Goal: Task Accomplishment & Management: Use online tool/utility

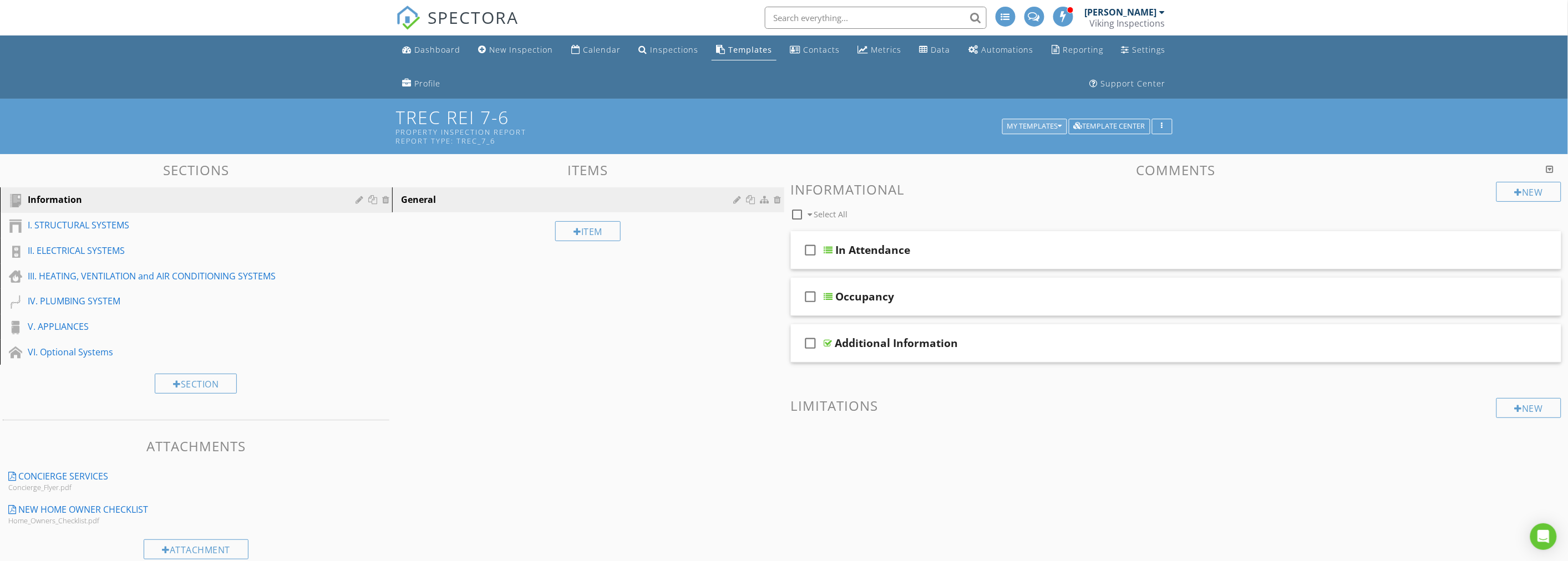
click at [1039, 125] on div "My Templates" at bounding box center [1035, 126] width 55 height 8
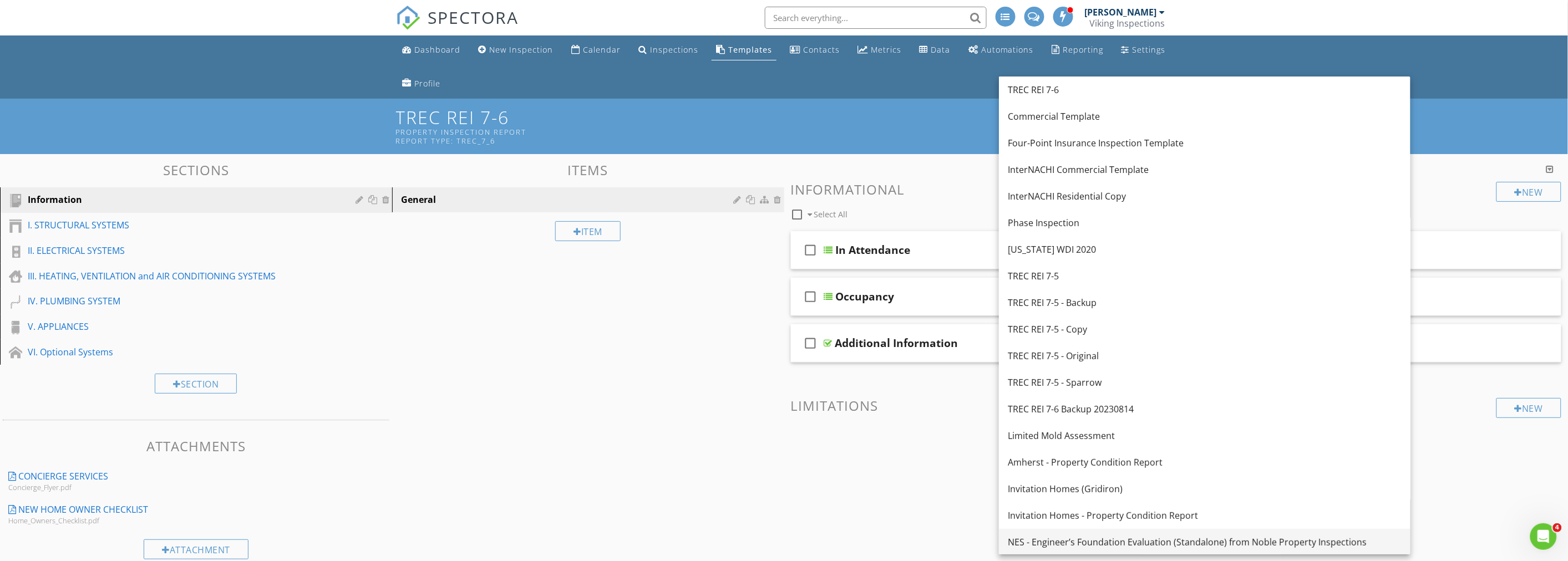
click at [1062, 540] on div "NES - Engineer’s Foundation Evaluation (Standalone) from Noble Property Inspect…" at bounding box center [1205, 542] width 394 height 13
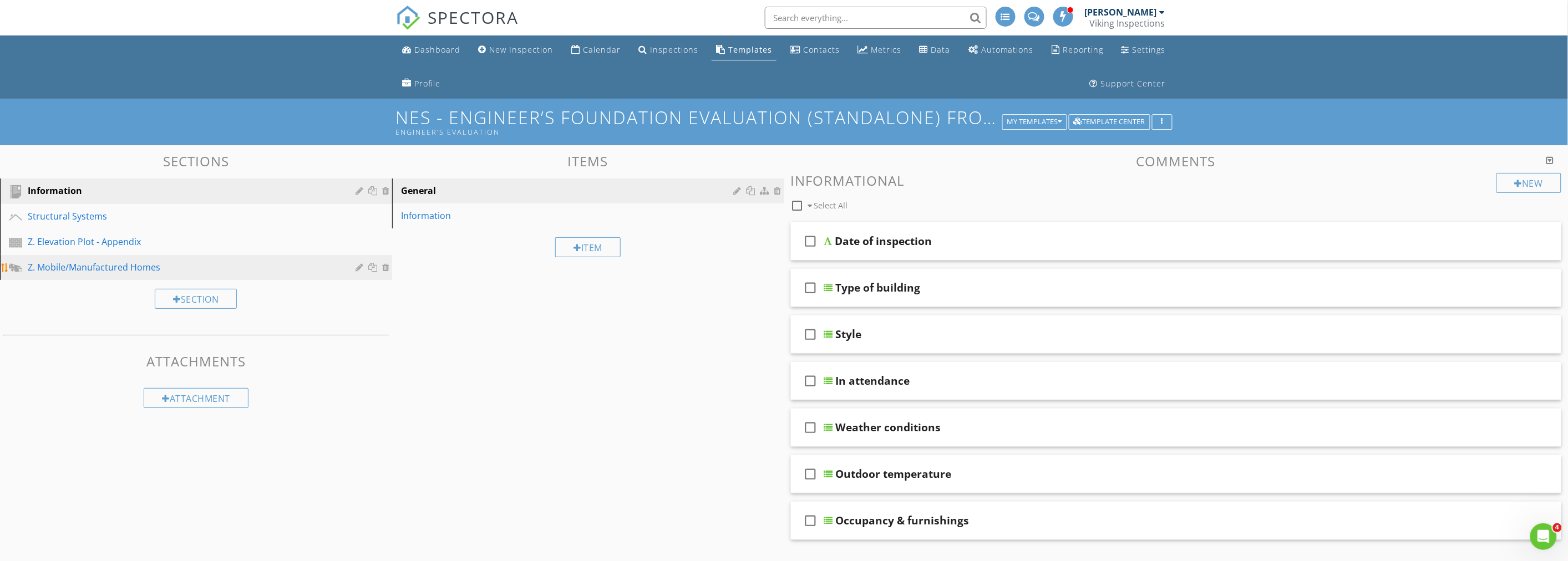
click at [128, 270] on div "Z. Mobile/Manufactured Homes" at bounding box center [184, 267] width 312 height 13
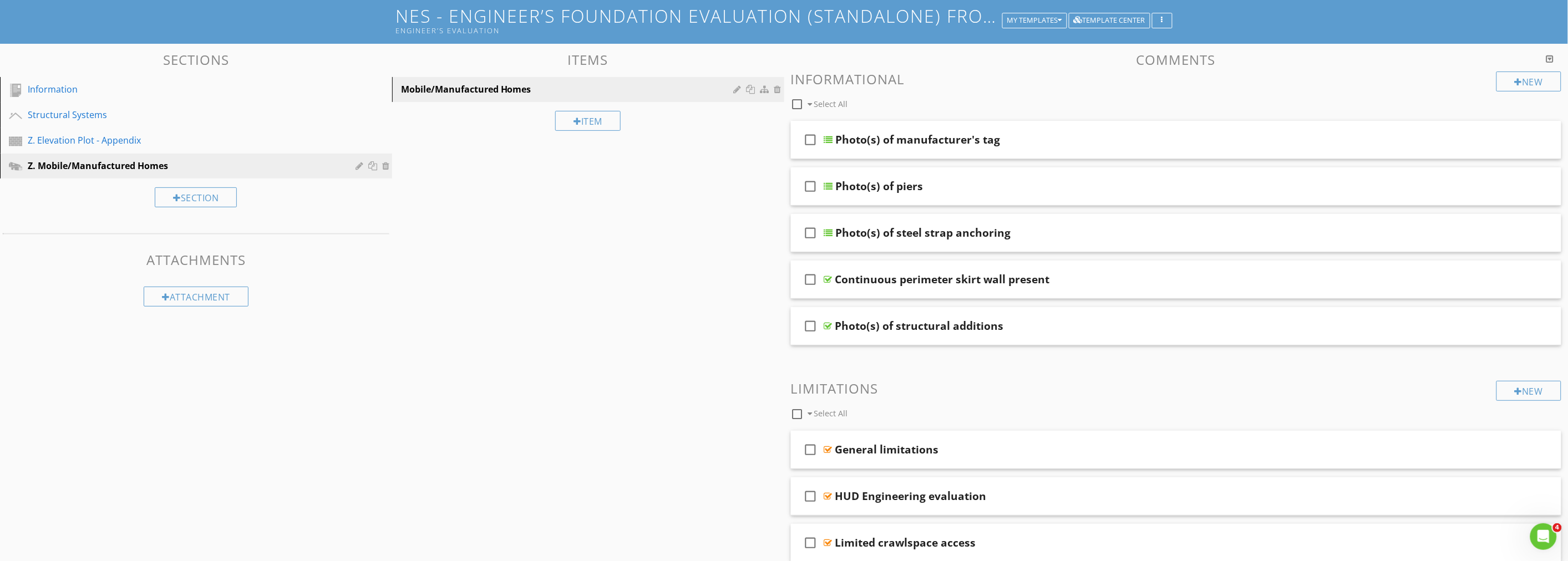
scroll to position [123, 0]
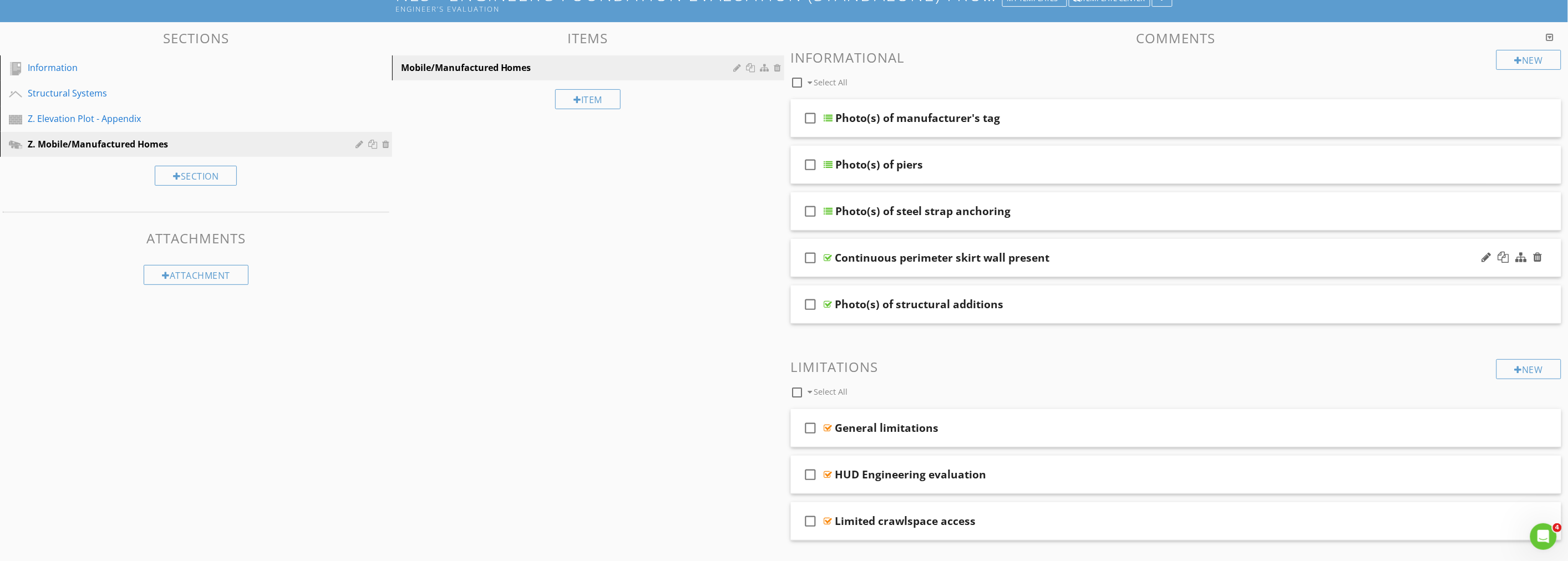
click at [1116, 259] on div "Continuous perimeter skirt wall present" at bounding box center [1116, 258] width 561 height 13
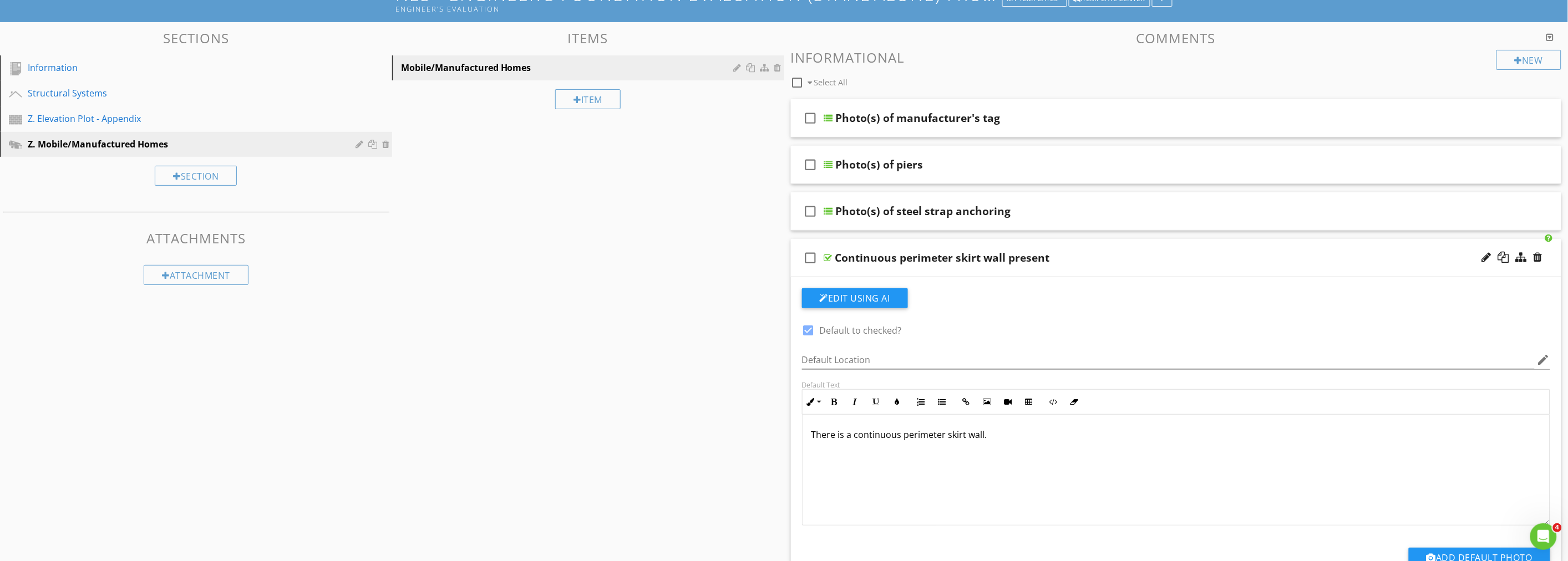
click at [1116, 259] on div "Continuous perimeter skirt wall present" at bounding box center [1116, 258] width 561 height 13
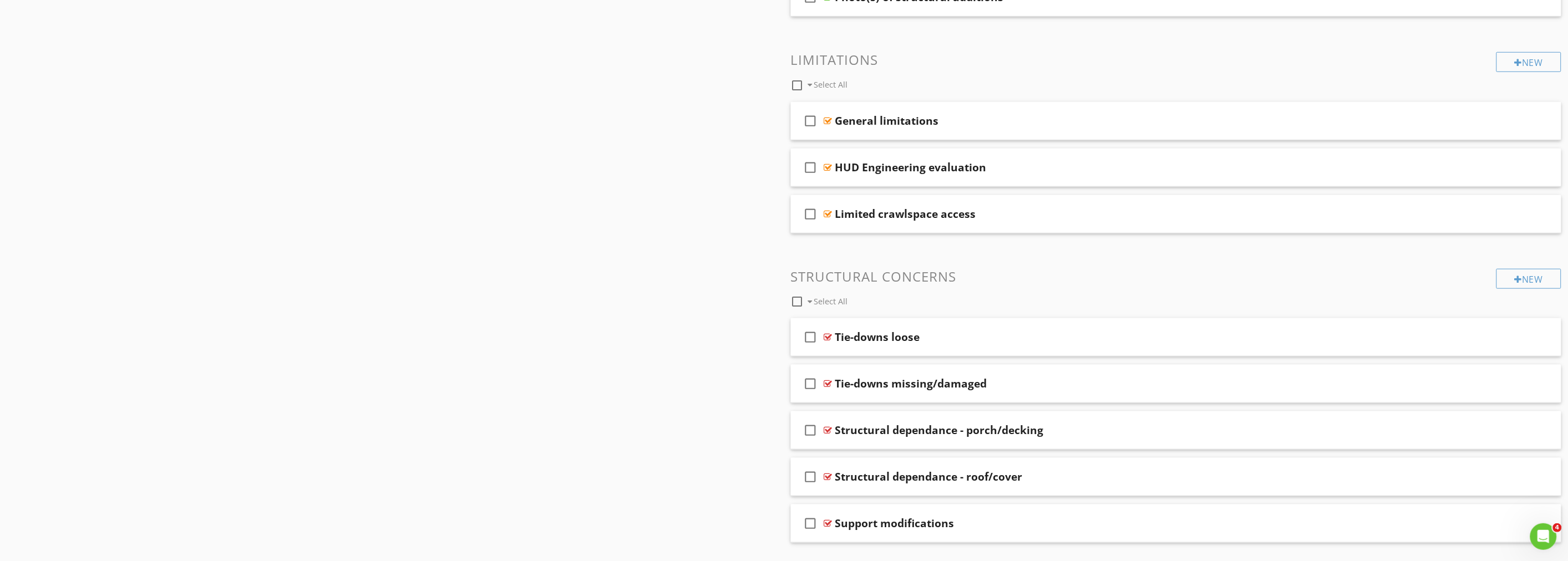
scroll to position [459, 0]
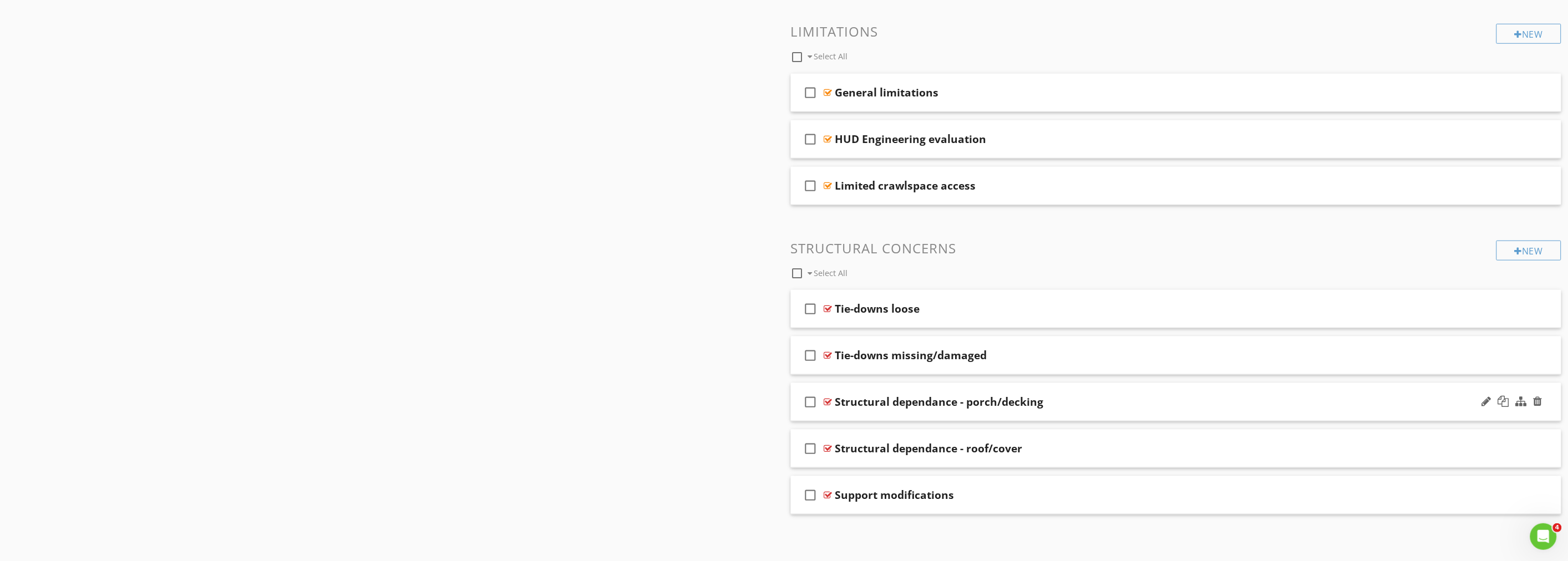
click at [1104, 395] on div "Structural dependance - porch/decking" at bounding box center [1116, 402] width 561 height 13
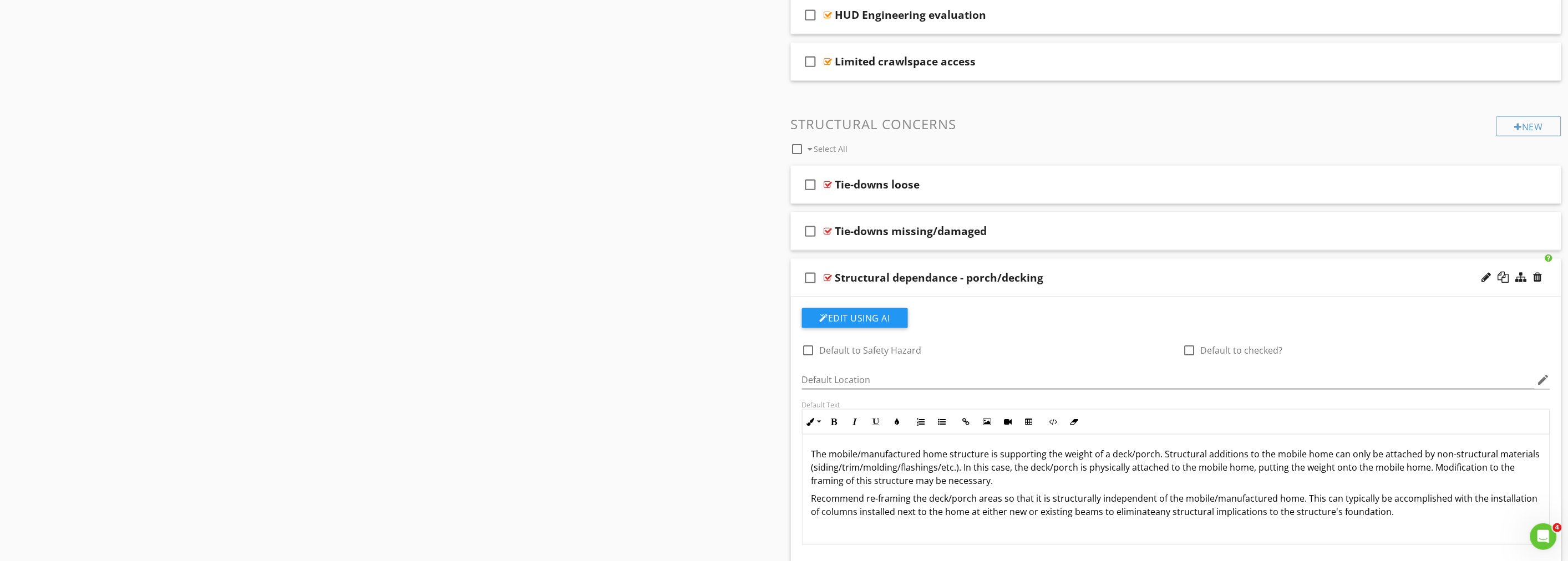
scroll to position [706, 0]
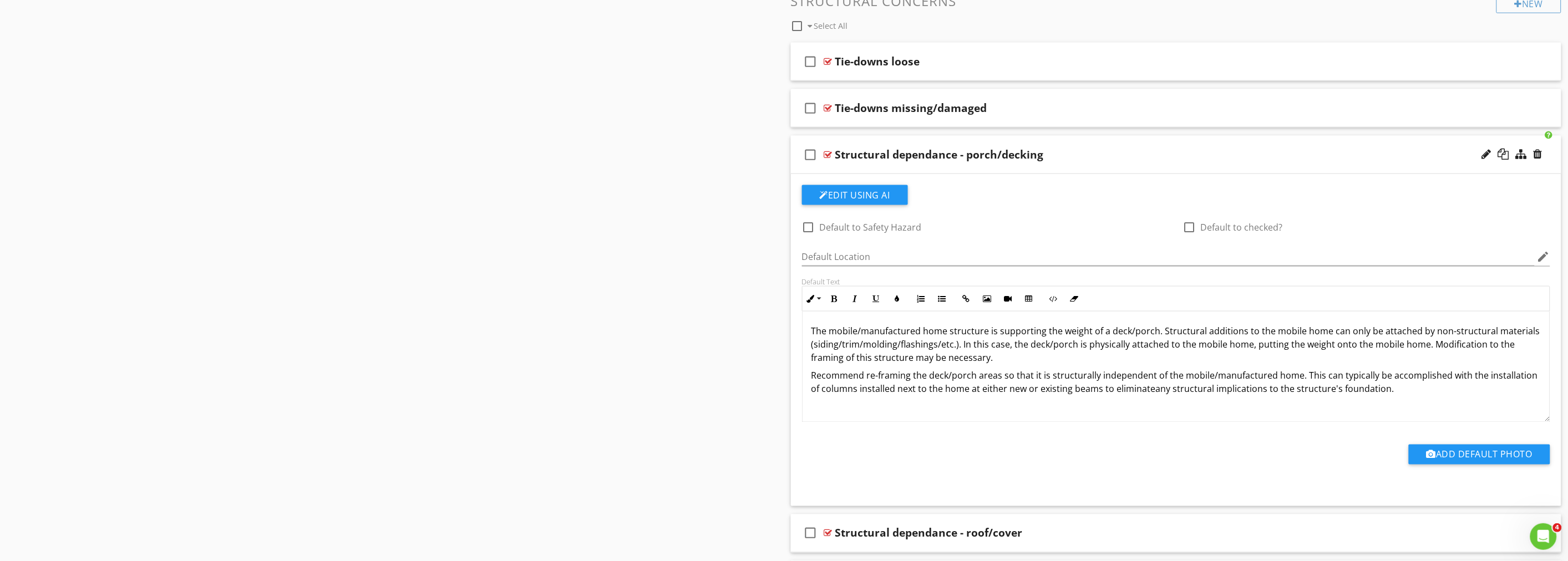
click at [1116, 157] on div "Structural dependance - porch/decking" at bounding box center [1116, 155] width 561 height 13
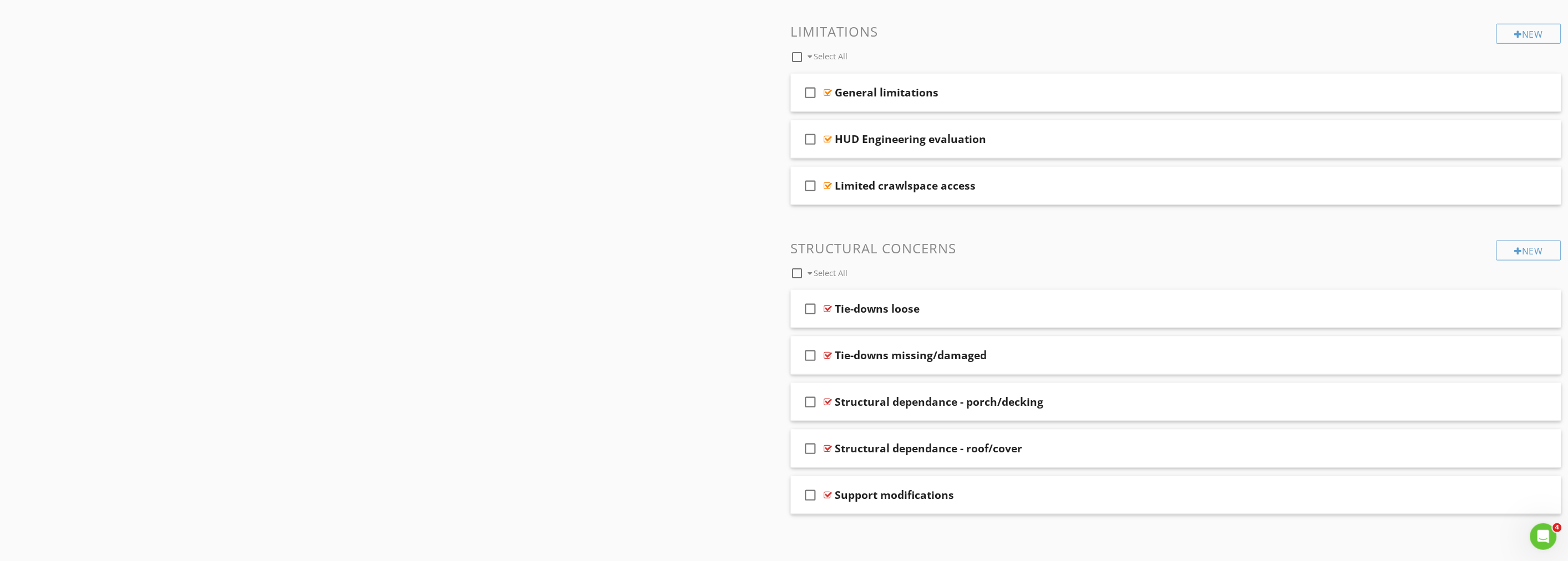
scroll to position [459, 0]
click at [1048, 310] on div "Tie-downs loose" at bounding box center [1116, 309] width 561 height 13
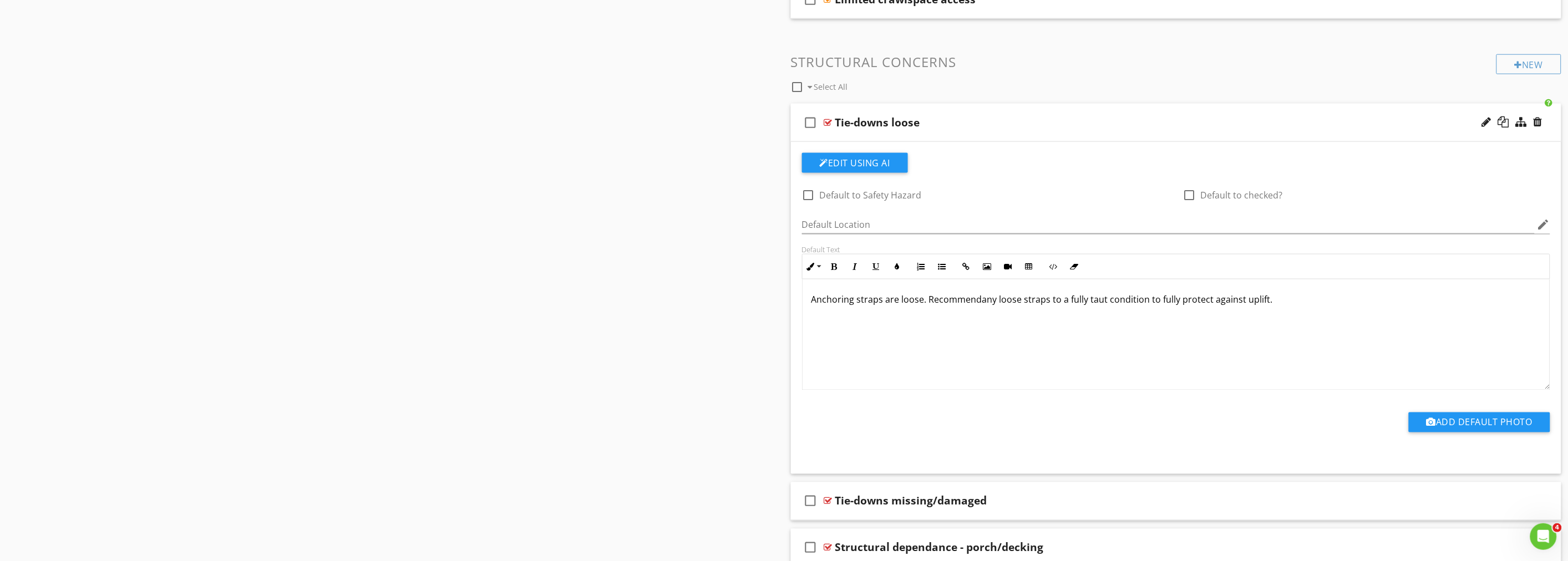
scroll to position [644, 0]
click at [1035, 127] on div "Tie-downs loose" at bounding box center [1116, 123] width 561 height 13
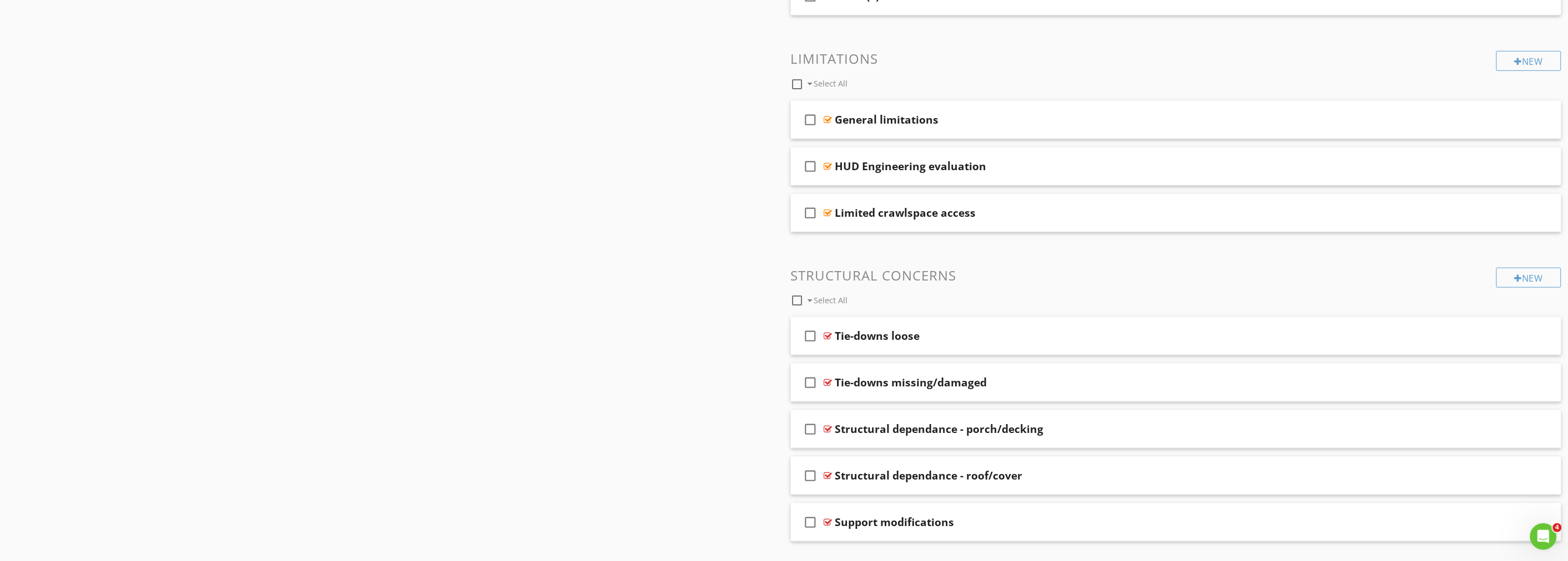
scroll to position [459, 0]
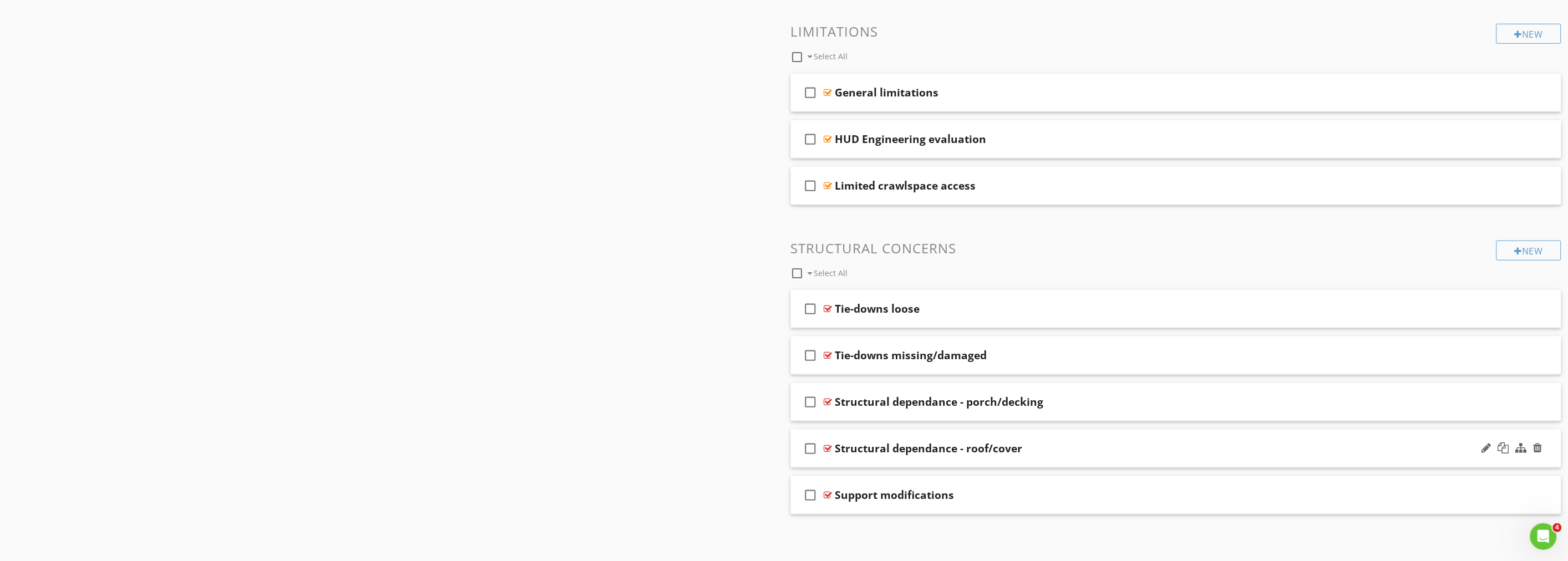
click at [1068, 447] on div "Structural dependance - roof/cover" at bounding box center [1116, 448] width 561 height 13
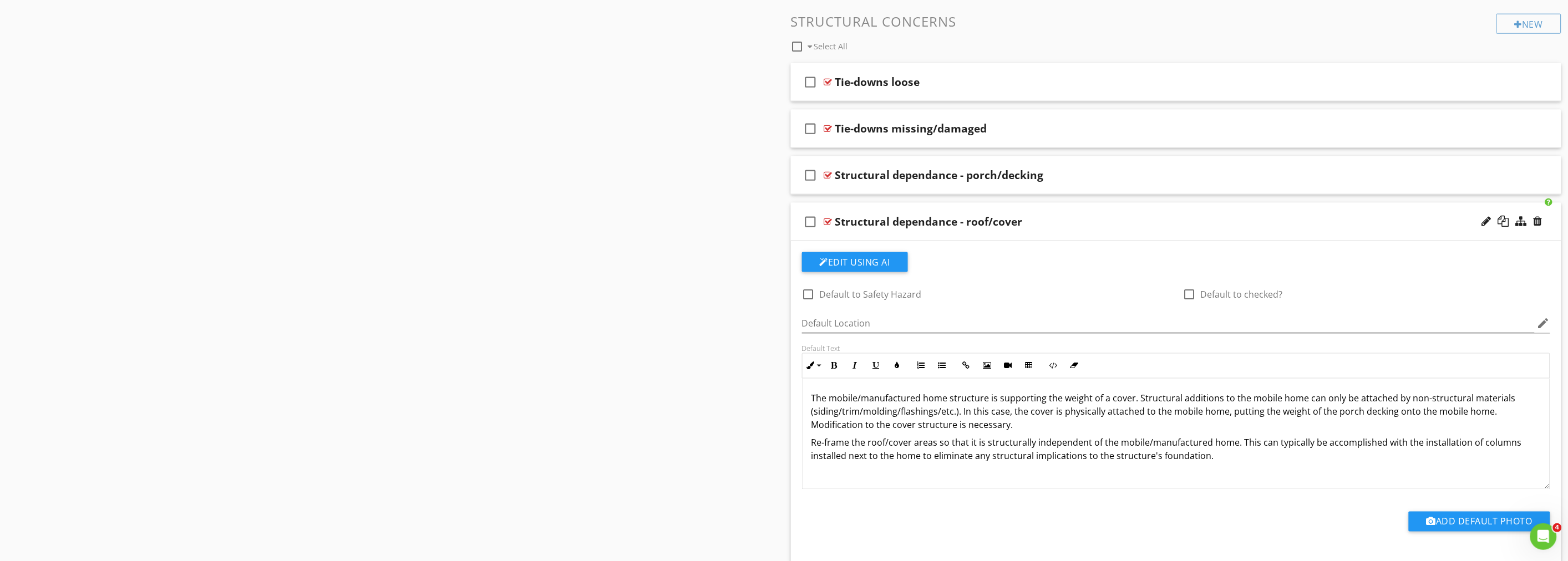
scroll to position [706, 0]
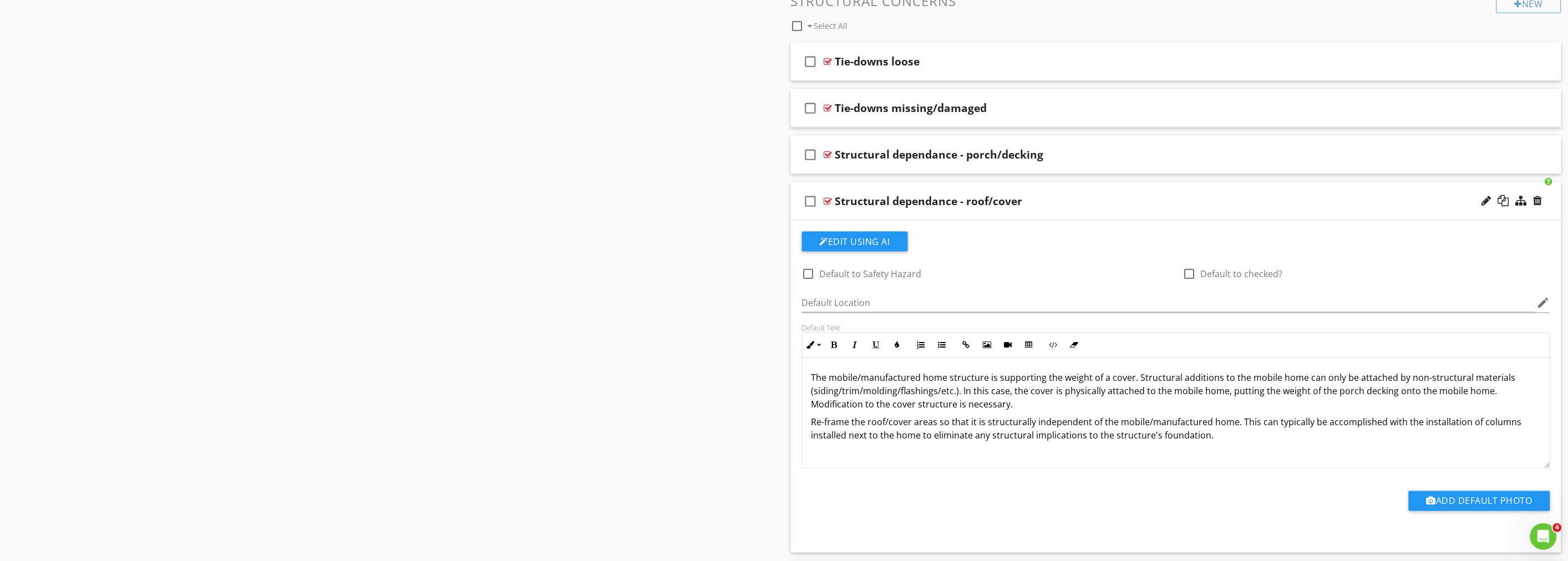
click at [1104, 206] on div "Structural dependance - roof/cover" at bounding box center [1116, 201] width 561 height 13
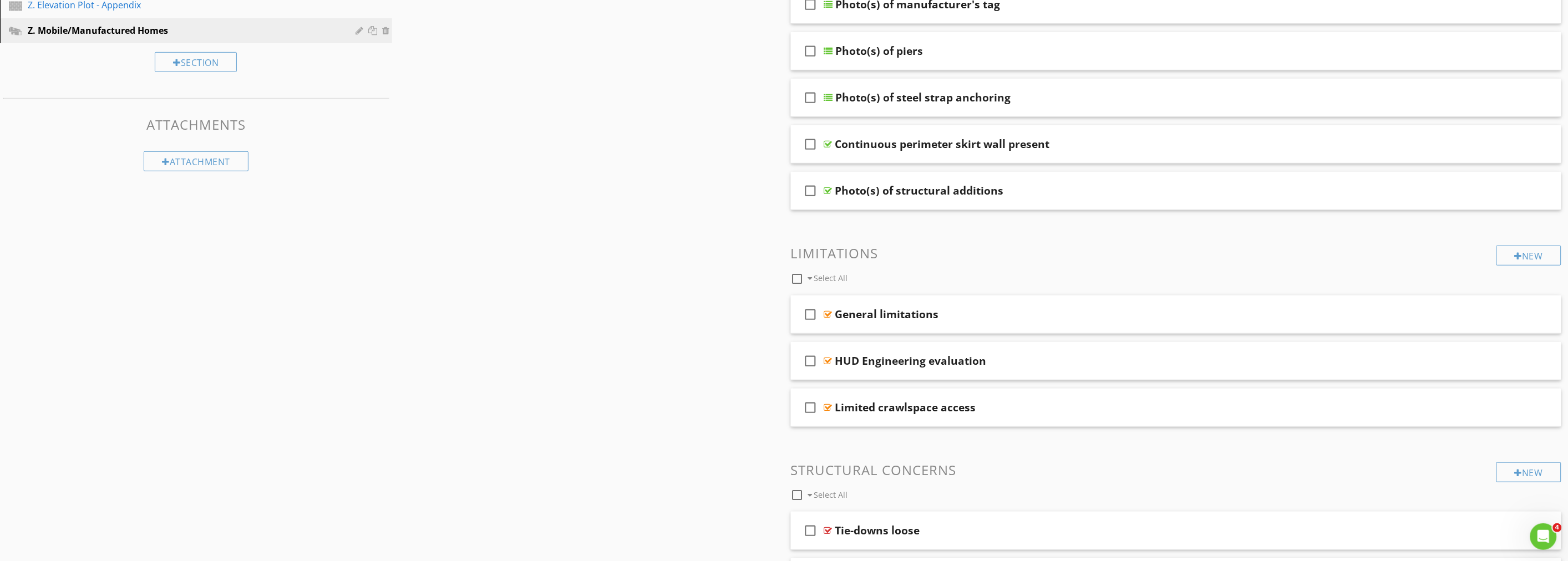
scroll to position [274, 0]
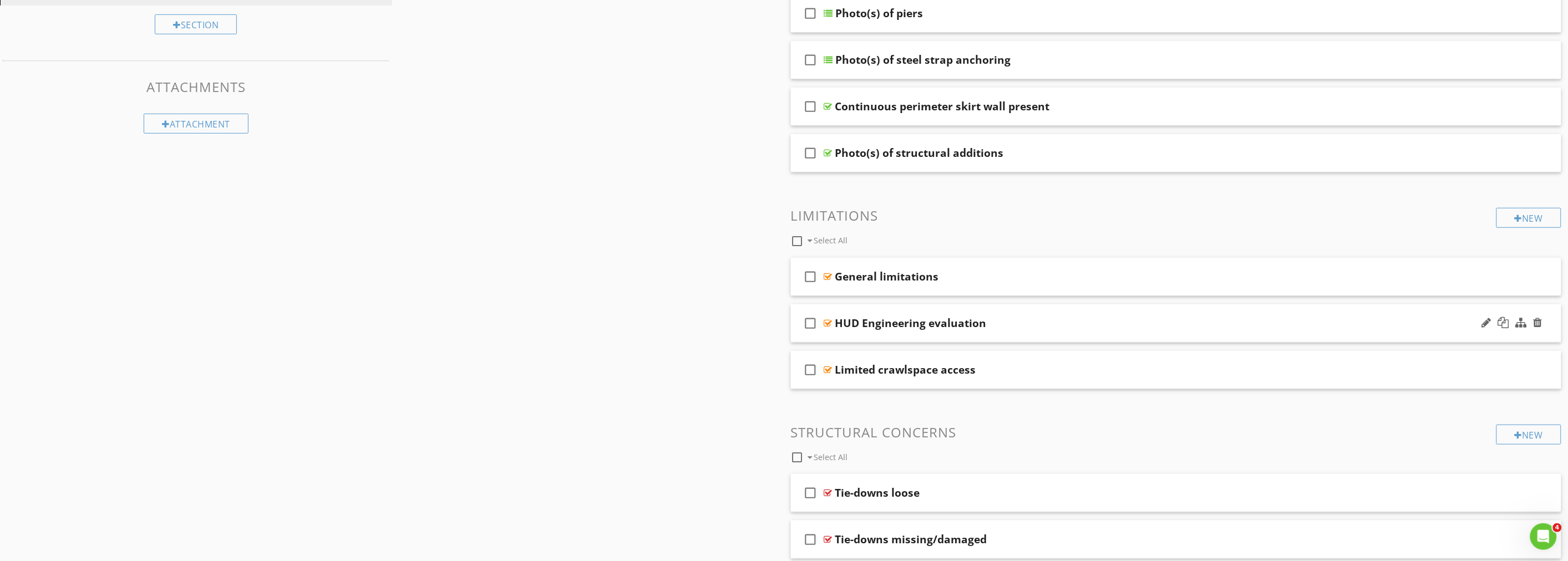
click at [1055, 316] on div "HUD Engineering evaluation" at bounding box center [1116, 323] width 561 height 13
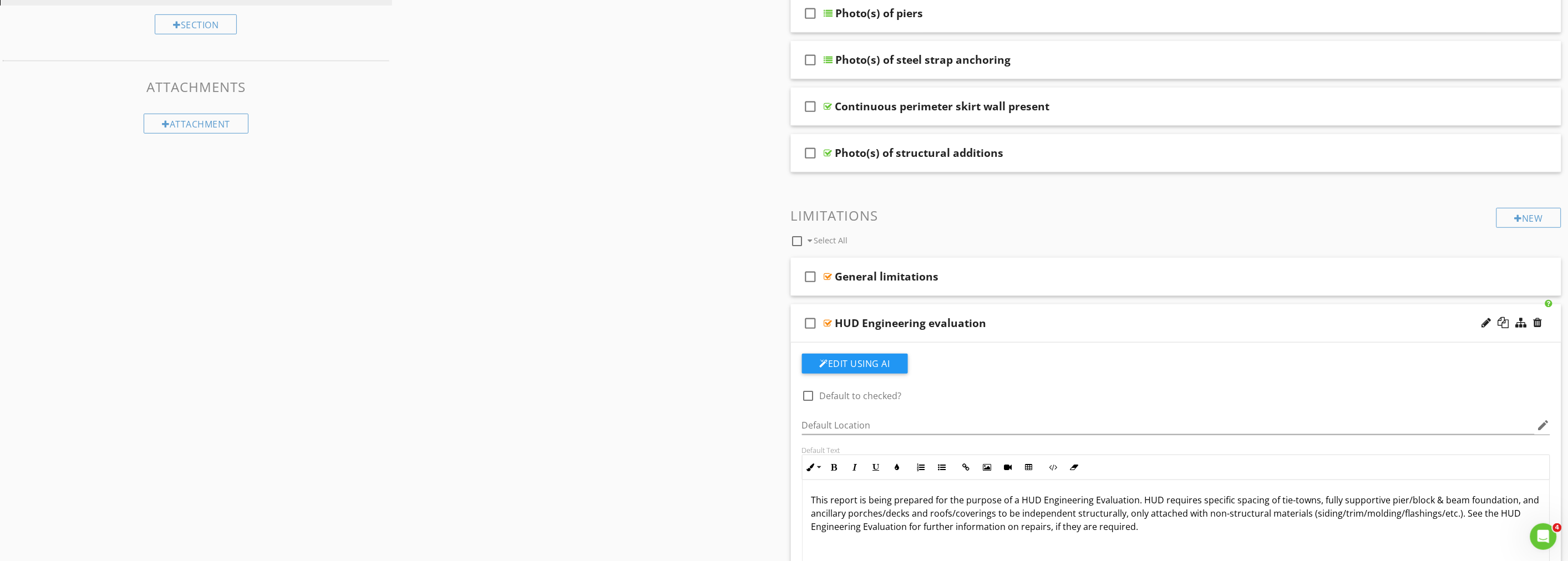
click at [1062, 316] on div "HUD Engineering evaluation" at bounding box center [1116, 323] width 561 height 13
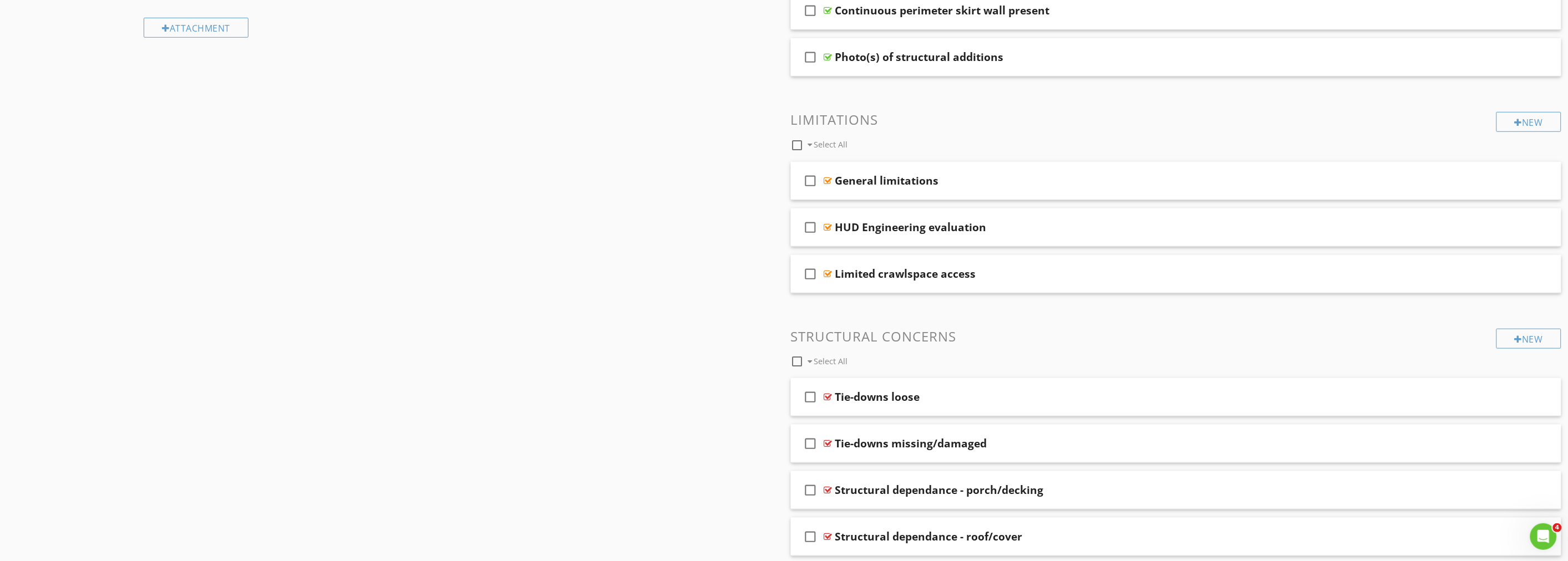
scroll to position [397, 0]
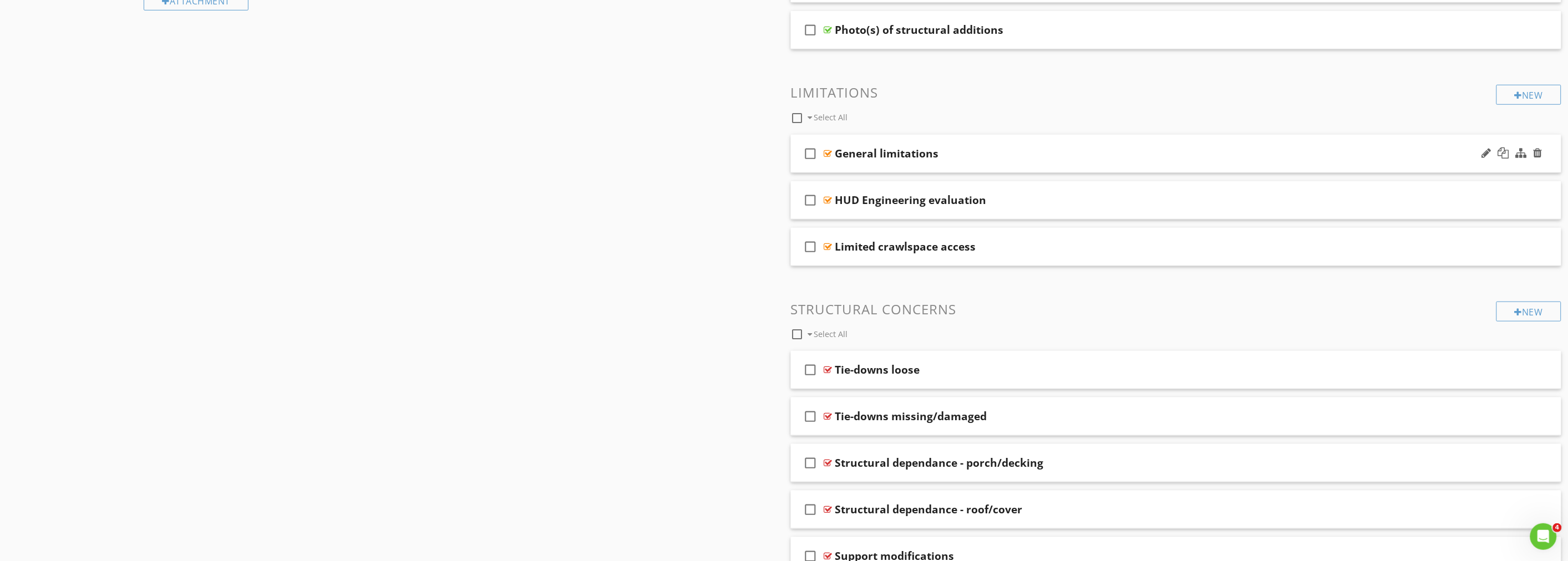
click at [1018, 150] on div "General limitations" at bounding box center [1116, 153] width 561 height 13
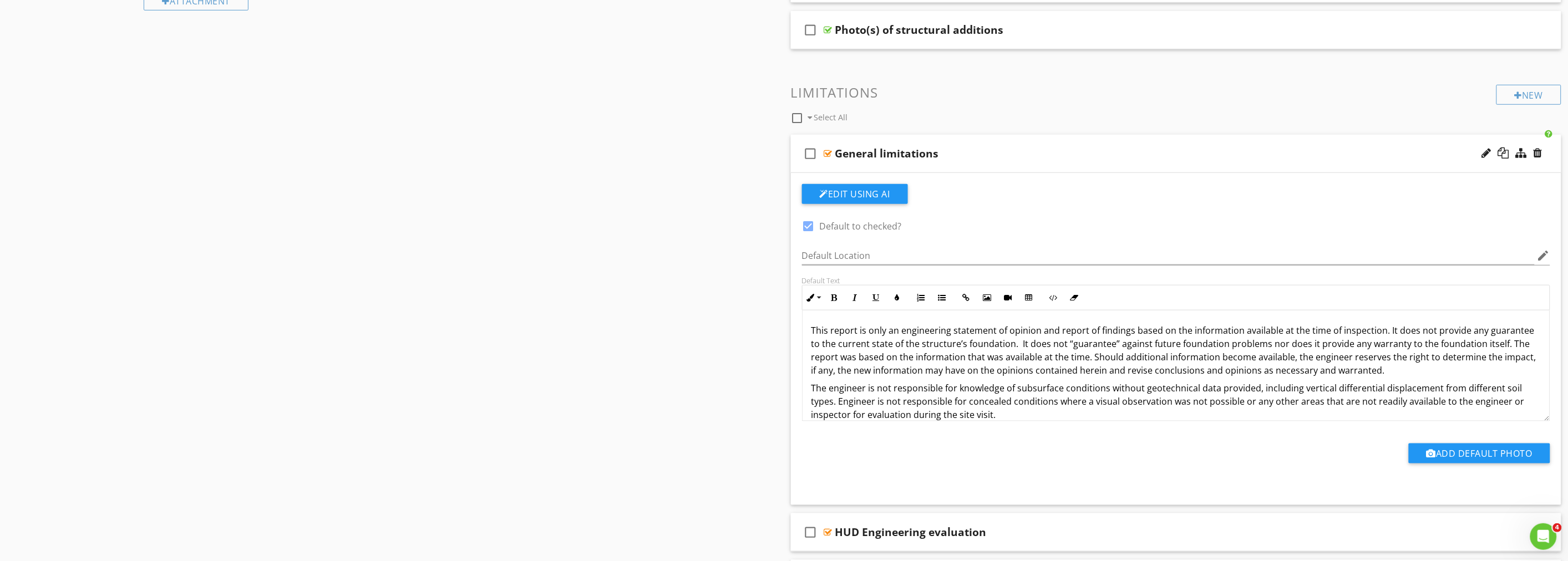
click at [1015, 150] on div "General limitations" at bounding box center [1116, 153] width 561 height 13
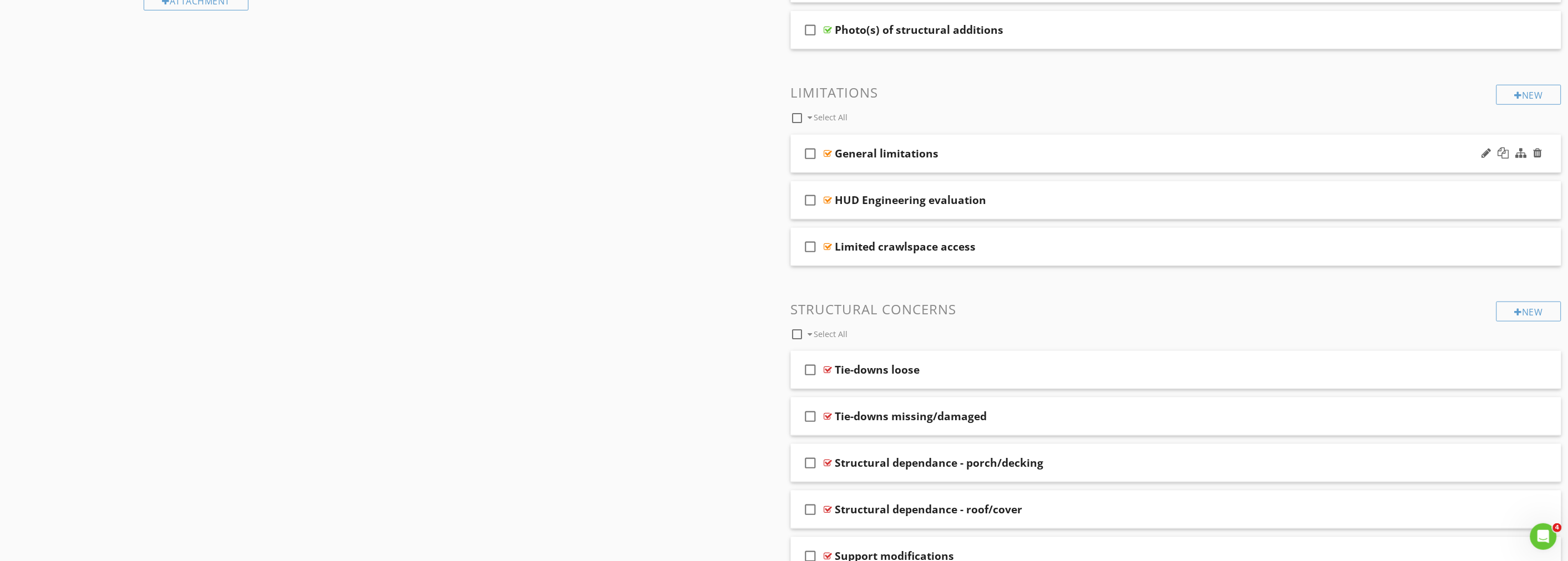
click at [1015, 150] on div "General limitations" at bounding box center [1116, 153] width 561 height 13
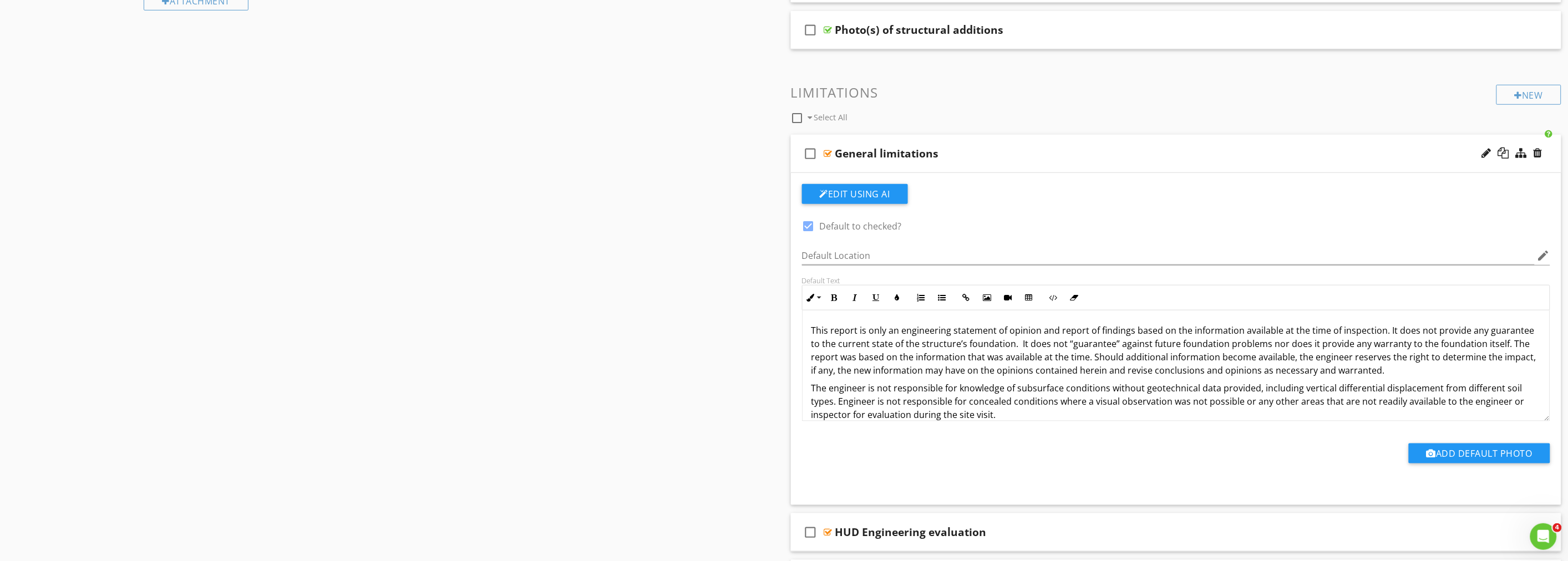
click at [808, 225] on div at bounding box center [808, 226] width 19 height 19
checkbox input "true"
click at [707, 206] on div "Sections Information Structural Systems Z. Elevation Plot - Appendix Z. Mobile/…" at bounding box center [784, 345] width 1568 height 1196
click at [954, 157] on div "General limitations" at bounding box center [1116, 153] width 561 height 13
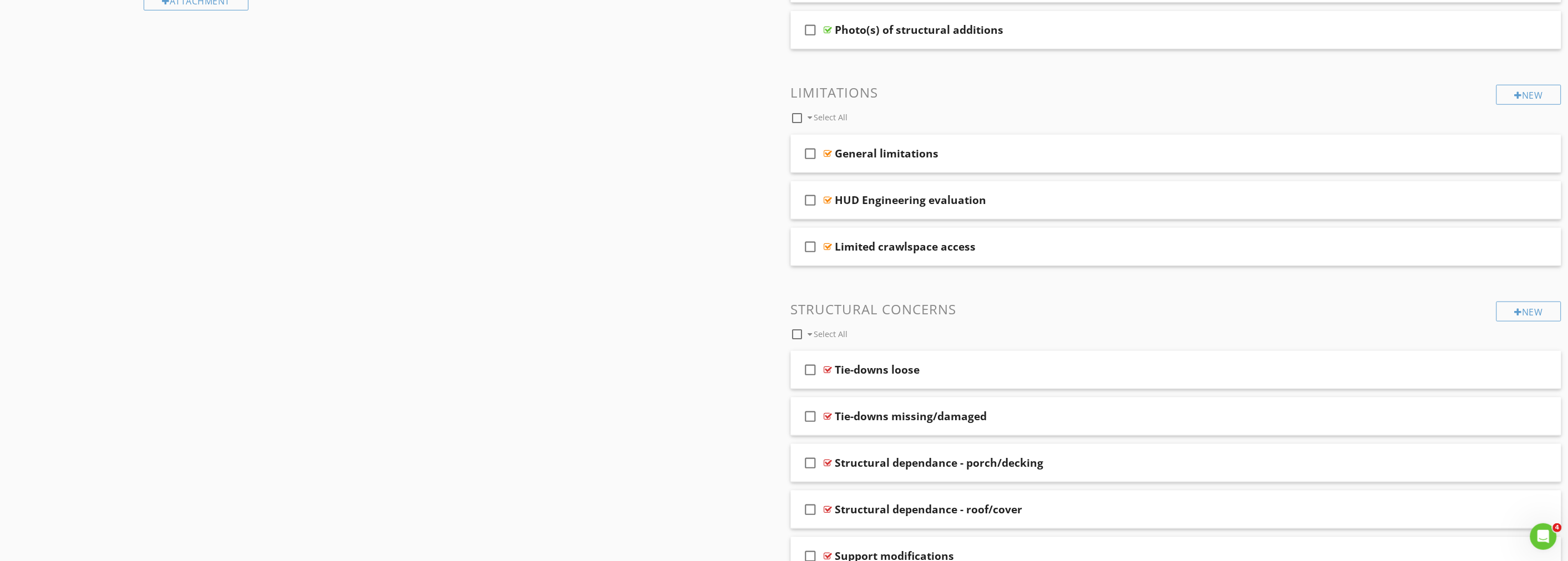
click at [646, 226] on div "Sections Information Structural Systems Z. Elevation Plot - Appendix Z. Mobile/…" at bounding box center [784, 179] width 1568 height 864
click at [1019, 208] on div "check_box_outline_blank HUD Engineering evaluation" at bounding box center [1176, 200] width 771 height 38
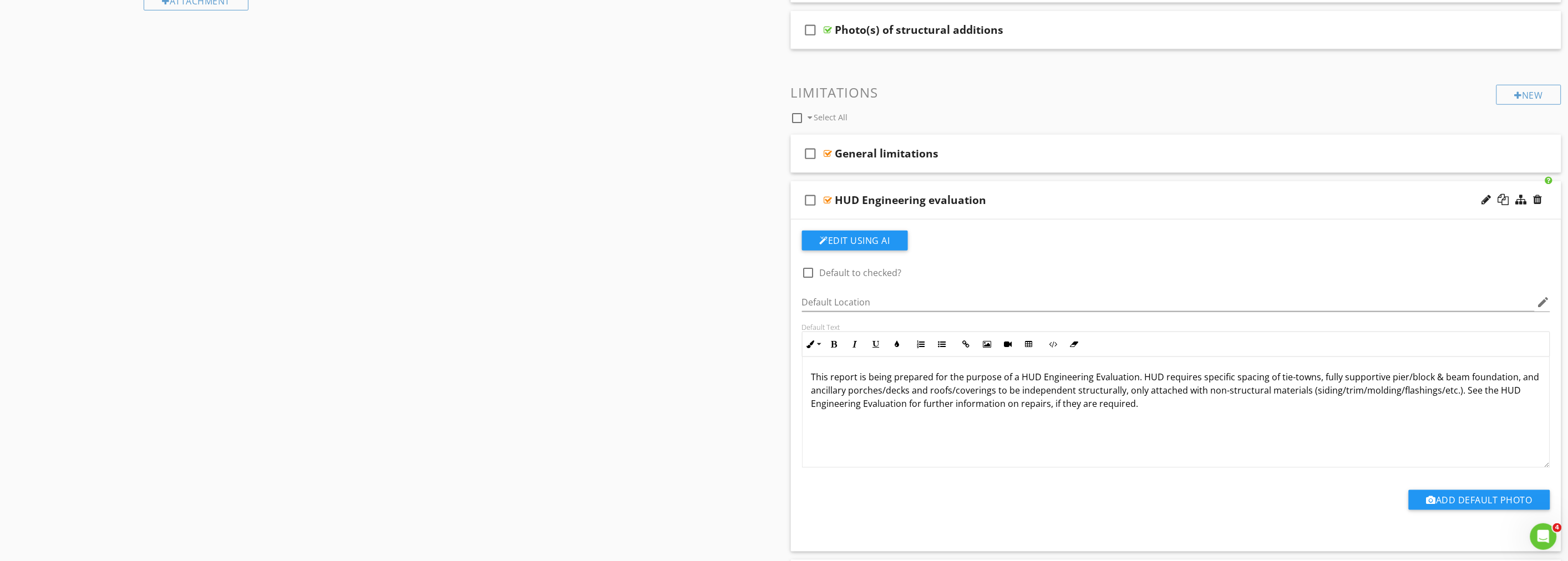
click at [1035, 204] on div "HUD Engineering evaluation" at bounding box center [1116, 200] width 561 height 13
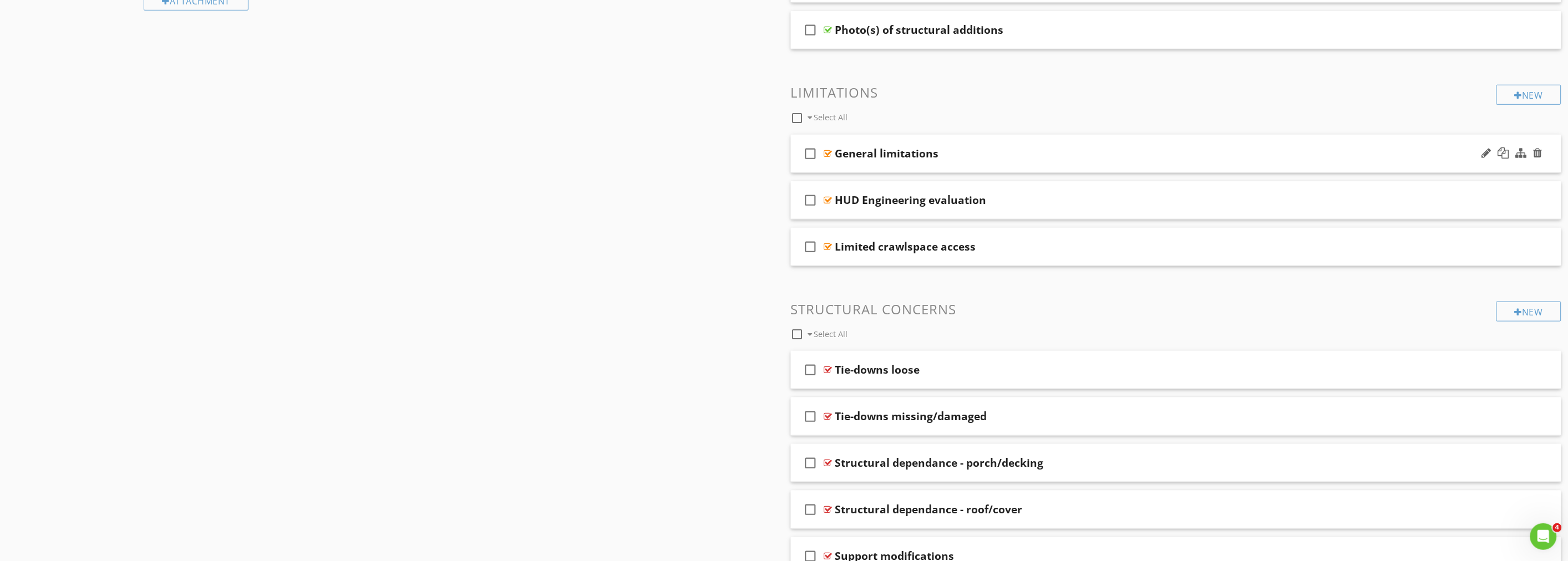
click at [1026, 158] on div "General limitations" at bounding box center [1116, 153] width 561 height 13
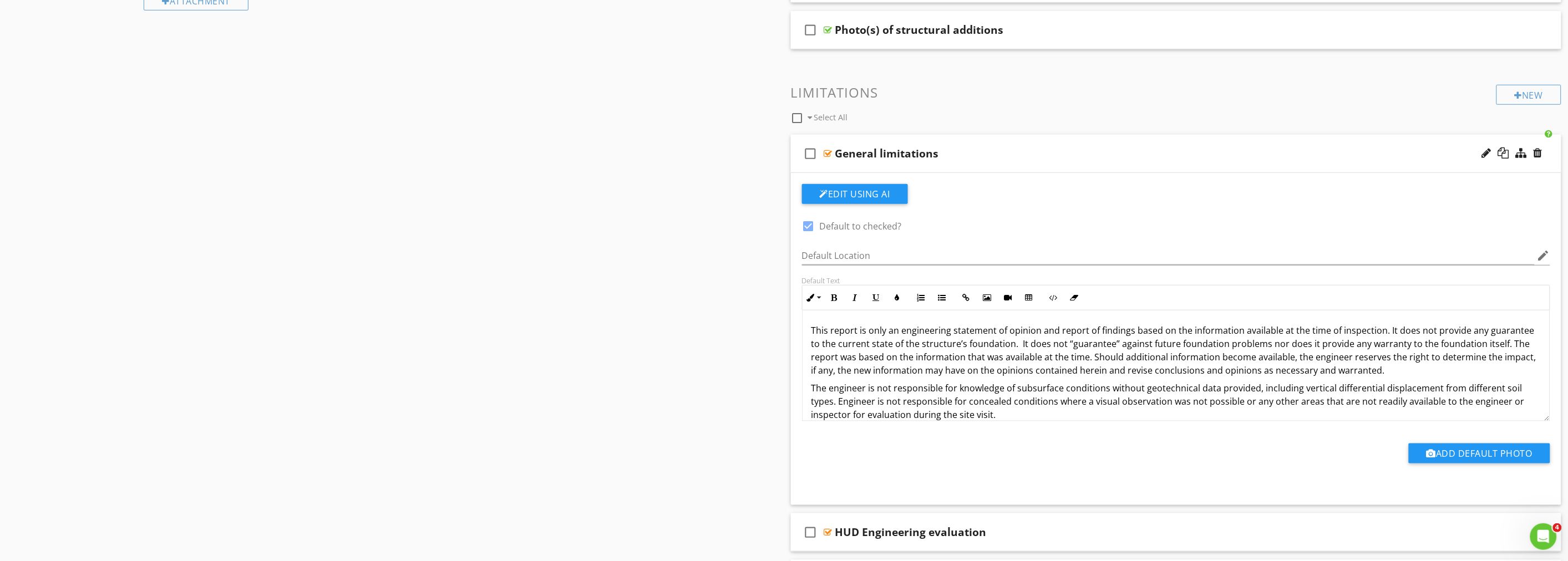
click at [1026, 158] on div "General limitations" at bounding box center [1116, 153] width 561 height 13
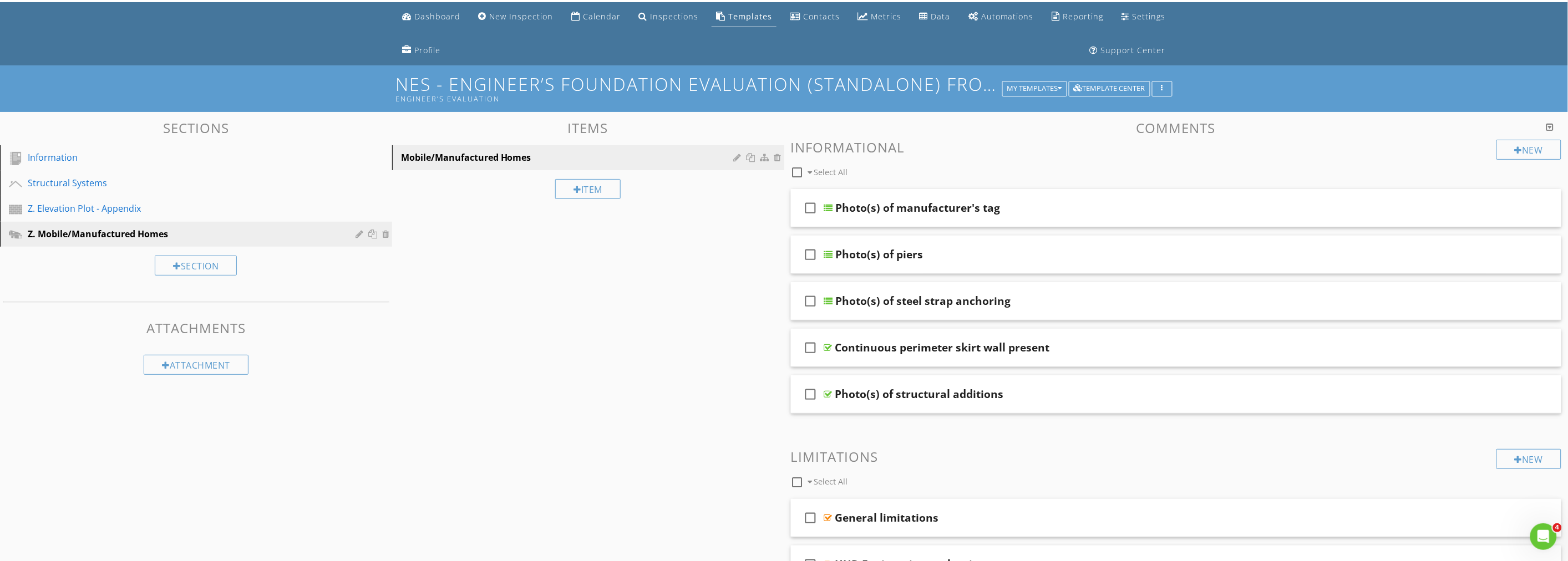
scroll to position [28, 0]
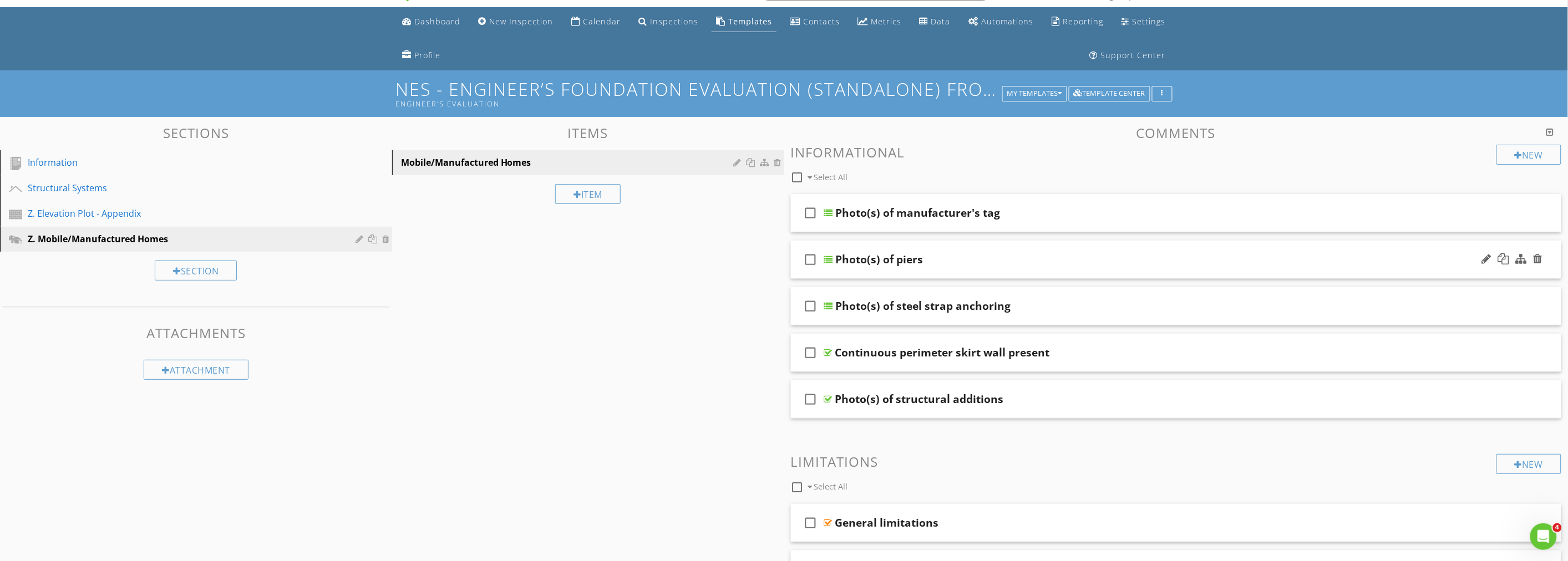
click at [978, 256] on div "Photo(s) of piers" at bounding box center [1116, 260] width 561 height 13
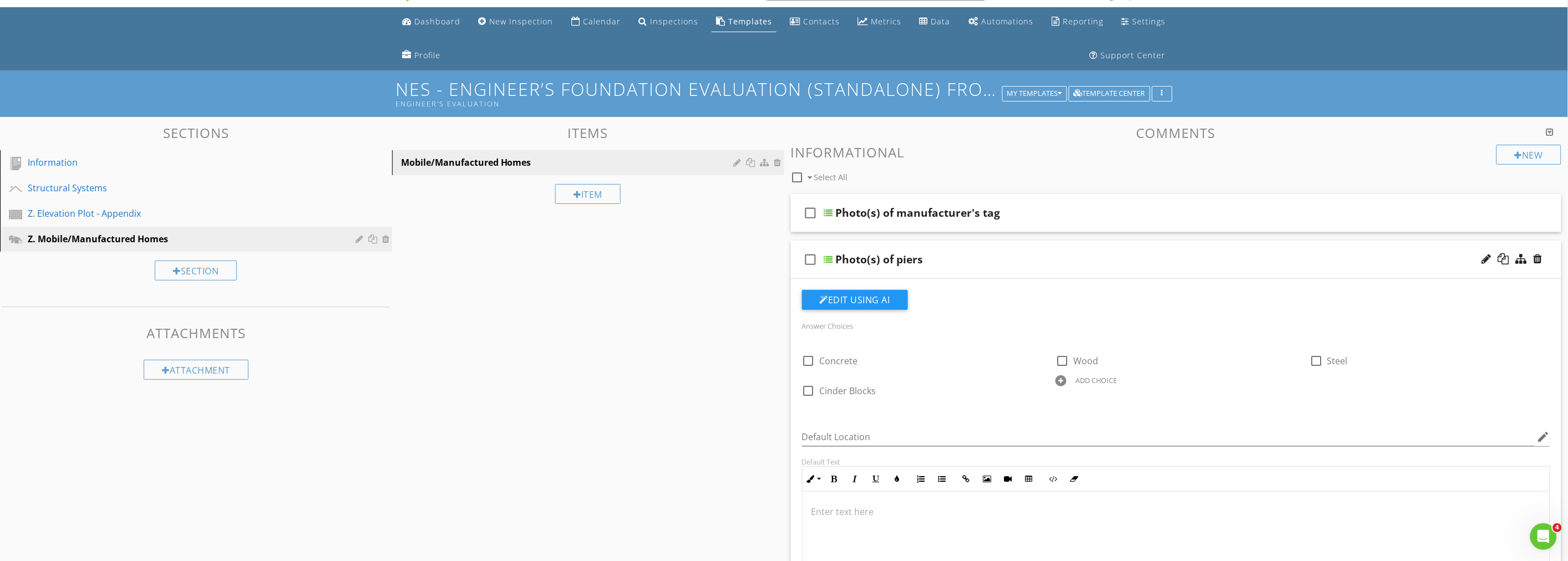
click at [989, 262] on div "Photo(s) of piers" at bounding box center [1116, 260] width 561 height 13
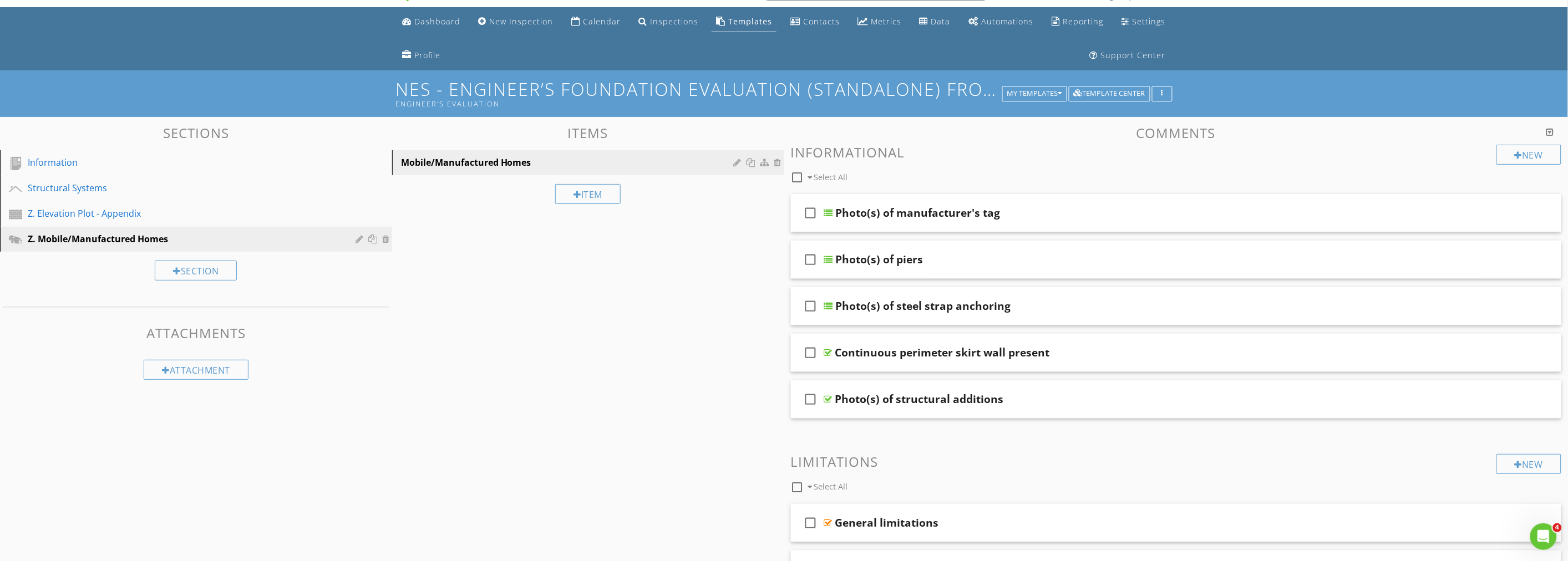
click at [611, 353] on div "Sections Information Structural Systems Z. Elevation Plot - Appendix Z. Mobile/…" at bounding box center [784, 549] width 1568 height 864
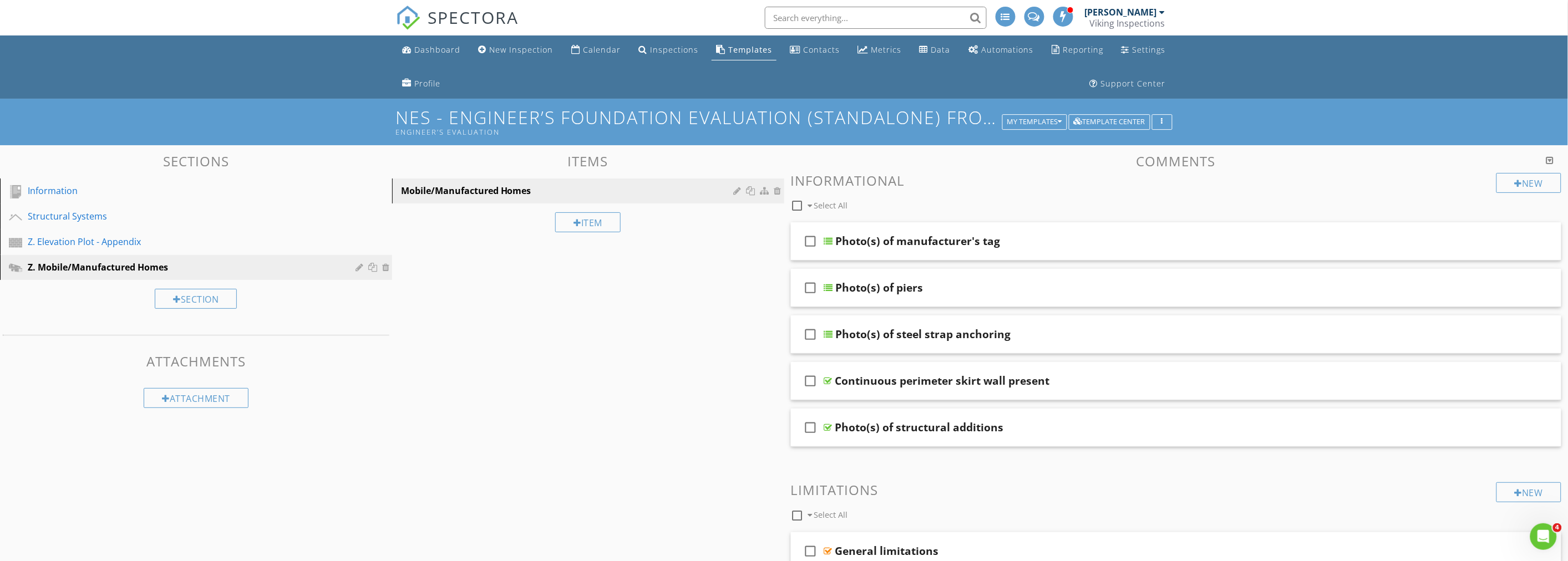
click at [195, 64] on ul "Dashboard New Inspection Calendar Inspections Templates Contacts Metrics Data A…" at bounding box center [784, 67] width 1568 height 63
click at [1027, 124] on div "My Templates" at bounding box center [1035, 122] width 55 height 8
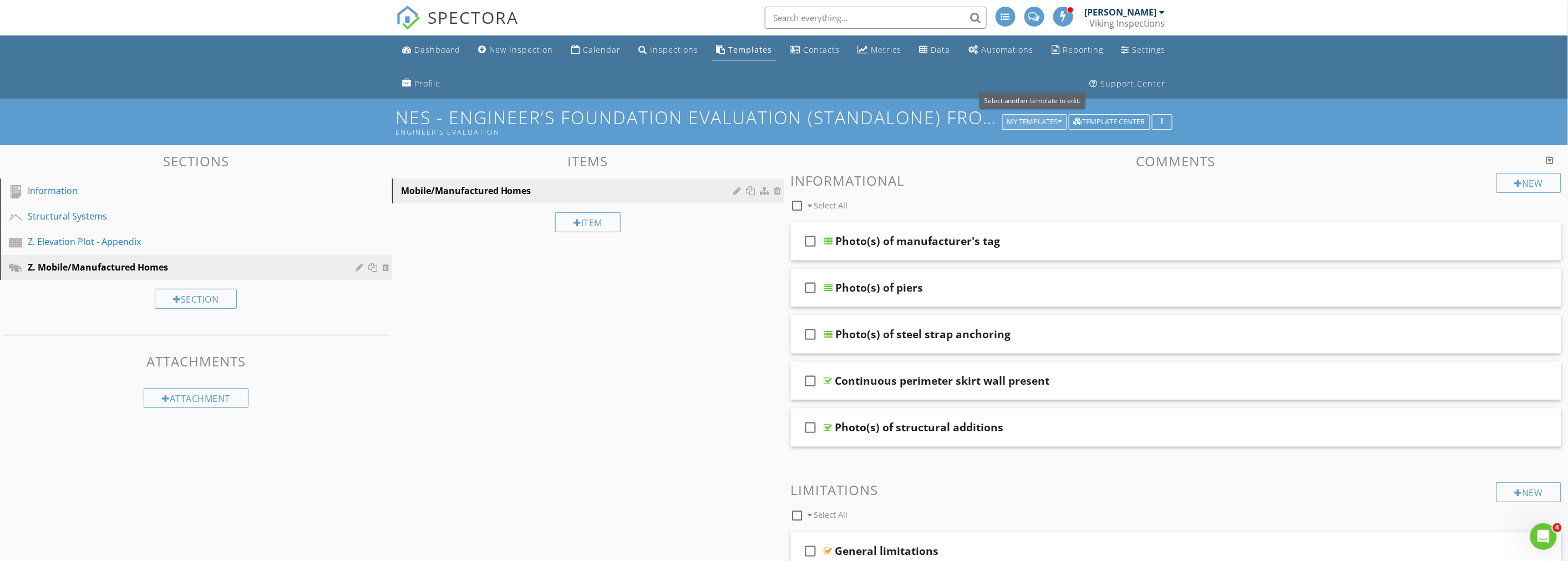
click at [1052, 120] on div "My Templates" at bounding box center [1035, 122] width 55 height 8
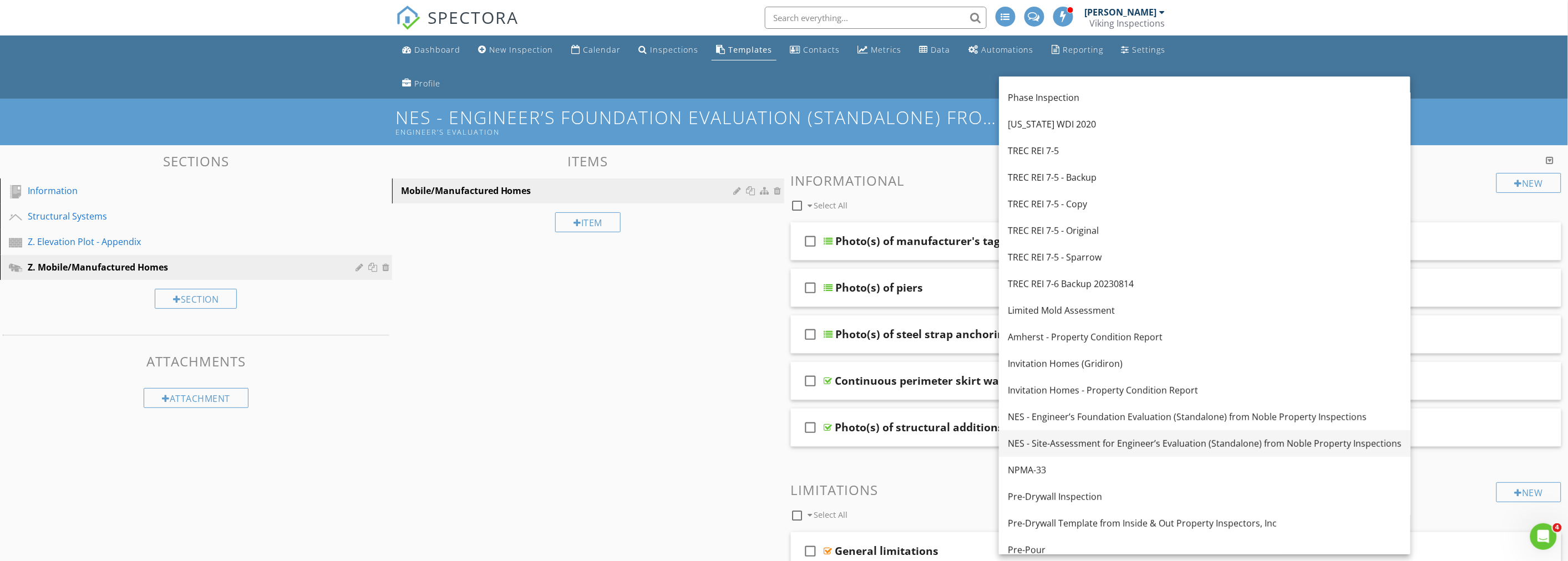
scroll to position [64, 0]
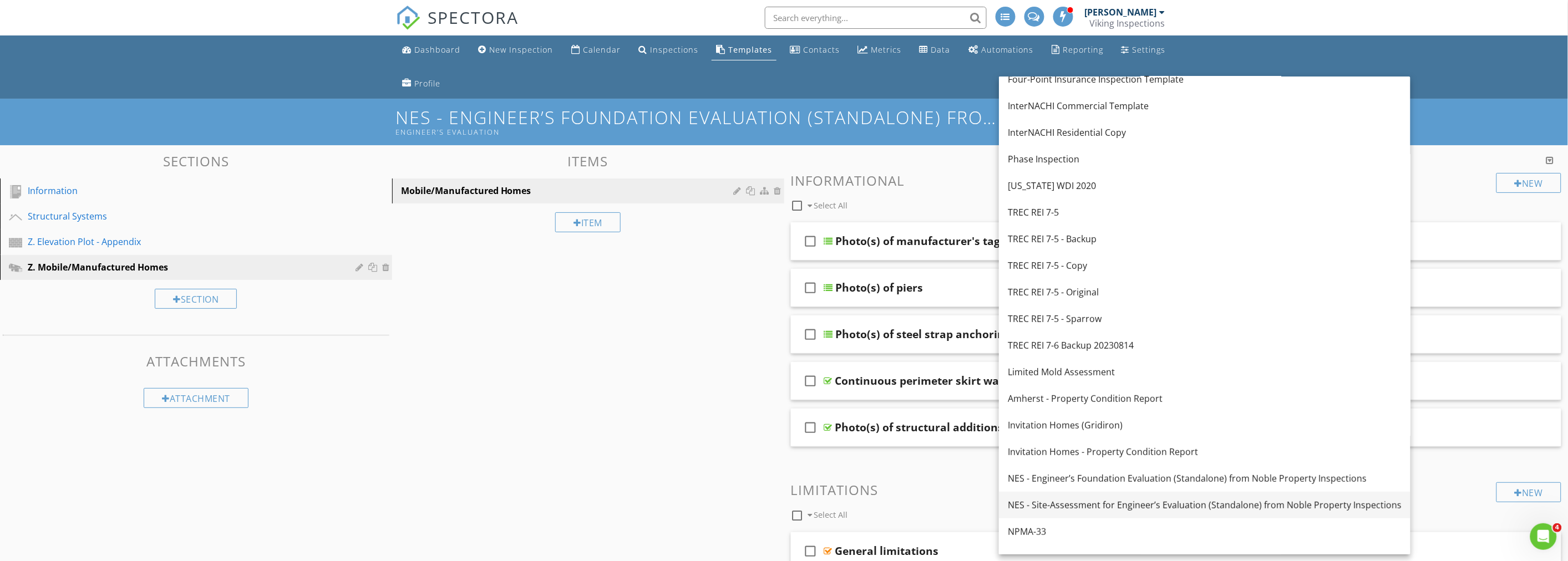
click at [1094, 506] on div "NES - Site-Assessment for Engineer’s Evaluation (Standalone) from Noble Propert…" at bounding box center [1205, 505] width 394 height 13
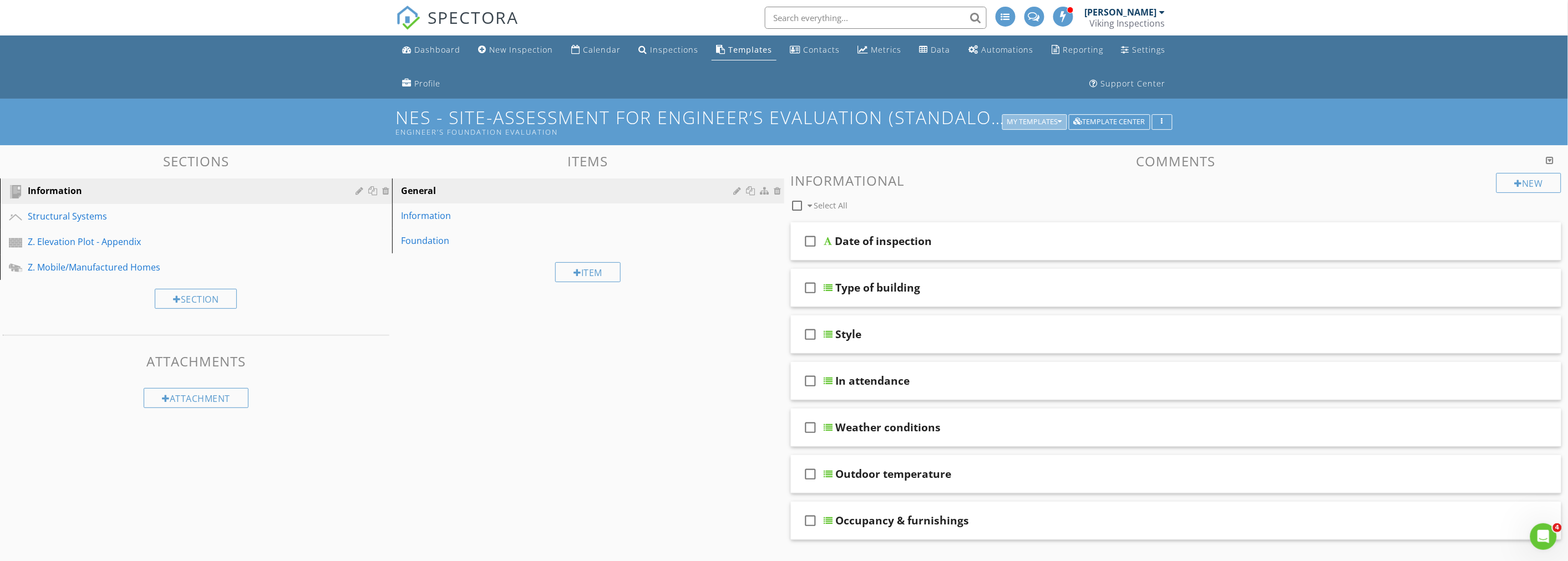
click at [1052, 125] on div "My Templates" at bounding box center [1035, 122] width 55 height 8
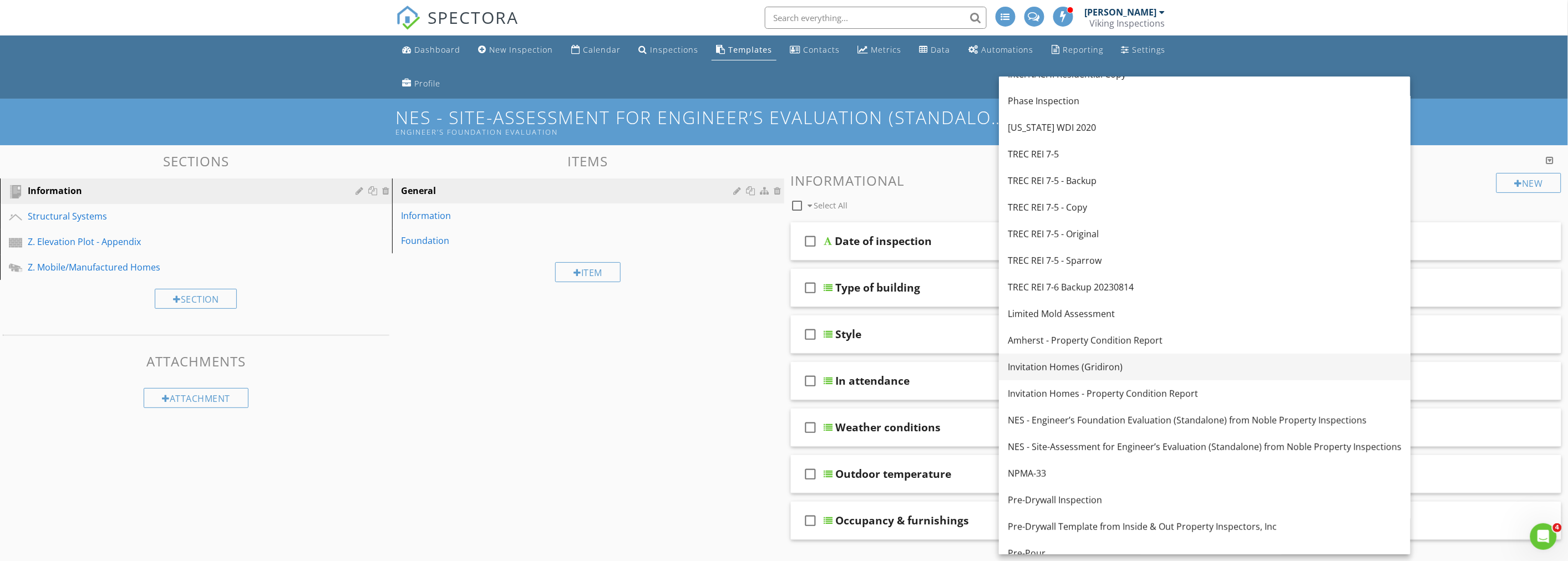
scroll to position [187, 0]
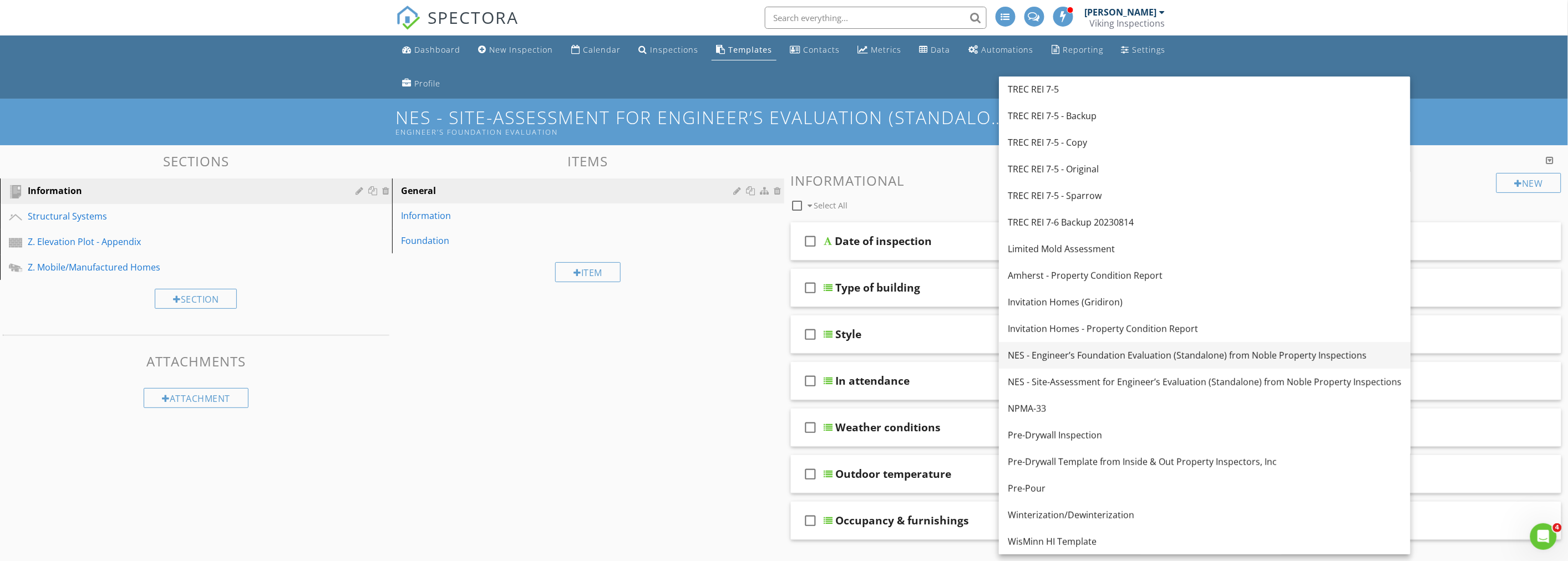
click at [1083, 356] on div "NES - Engineer’s Foundation Evaluation (Standalone) from Noble Property Inspect…" at bounding box center [1205, 355] width 394 height 13
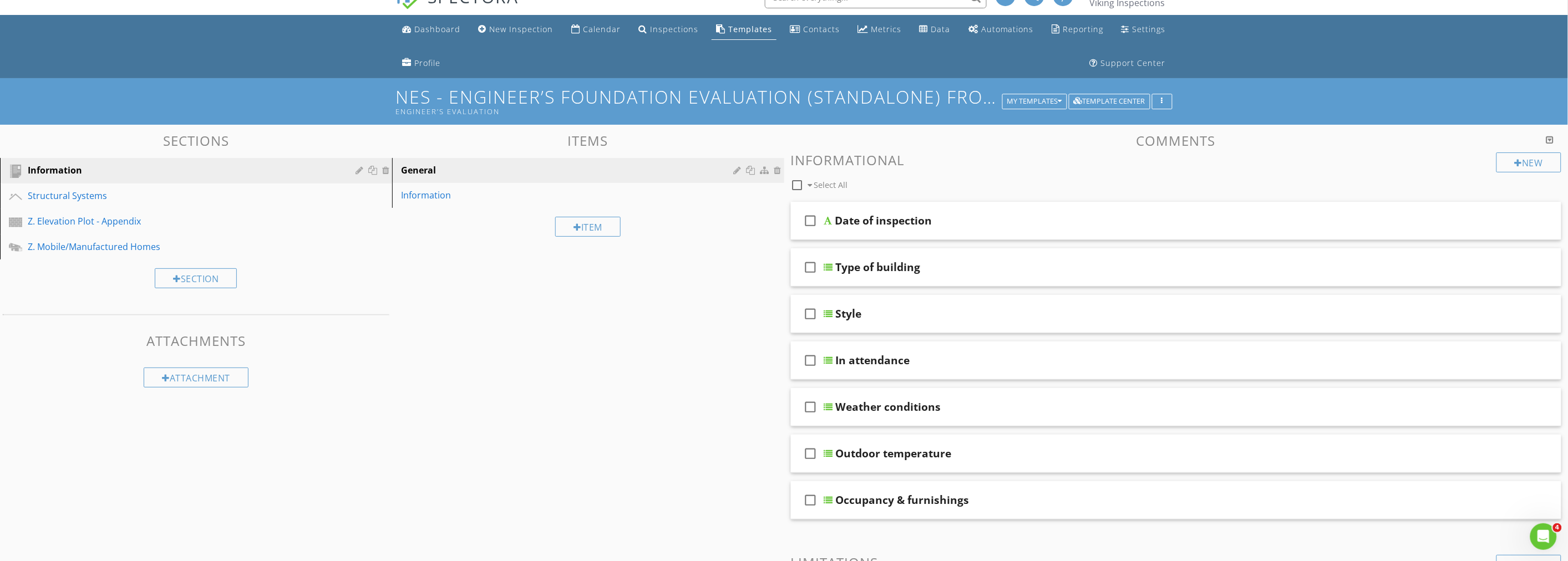
scroll to position [0, 0]
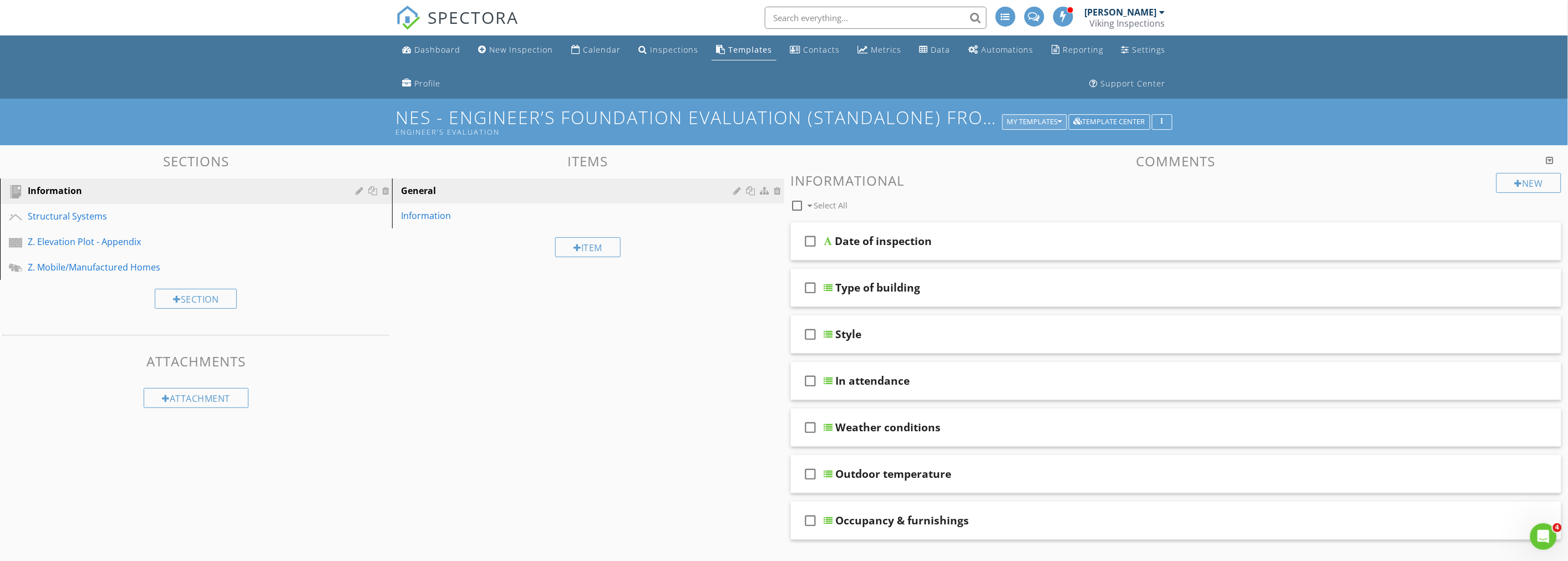
click at [1038, 120] on div "My Templates" at bounding box center [1035, 122] width 55 height 8
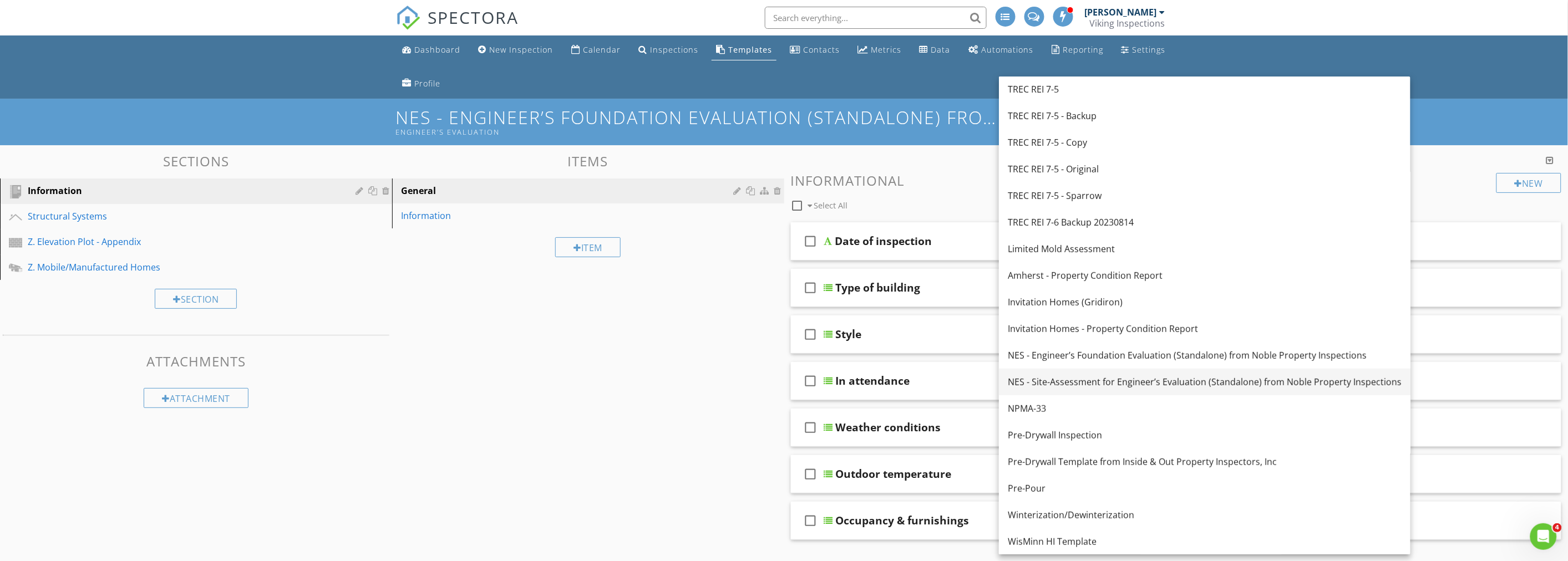
click at [1084, 381] on div "NES - Site-Assessment for Engineer’s Evaluation (Standalone) from Noble Propert…" at bounding box center [1205, 382] width 394 height 13
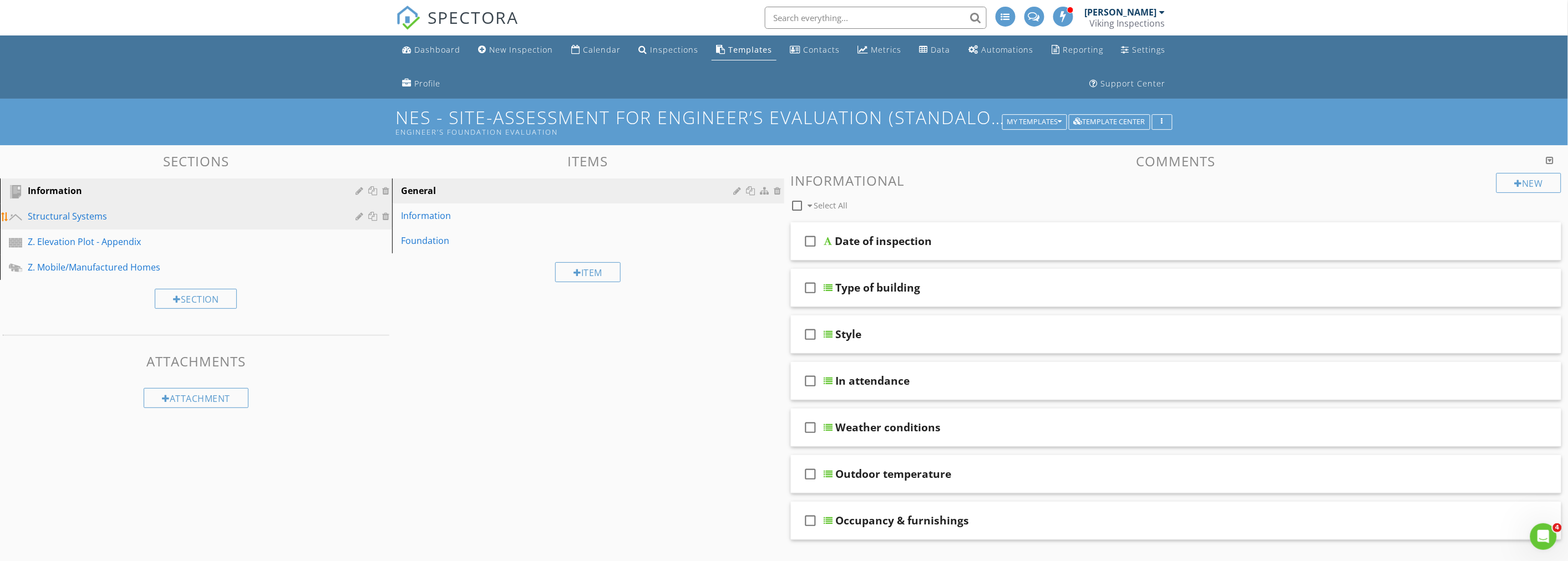
click at [98, 215] on div "Structural Systems" at bounding box center [184, 216] width 312 height 13
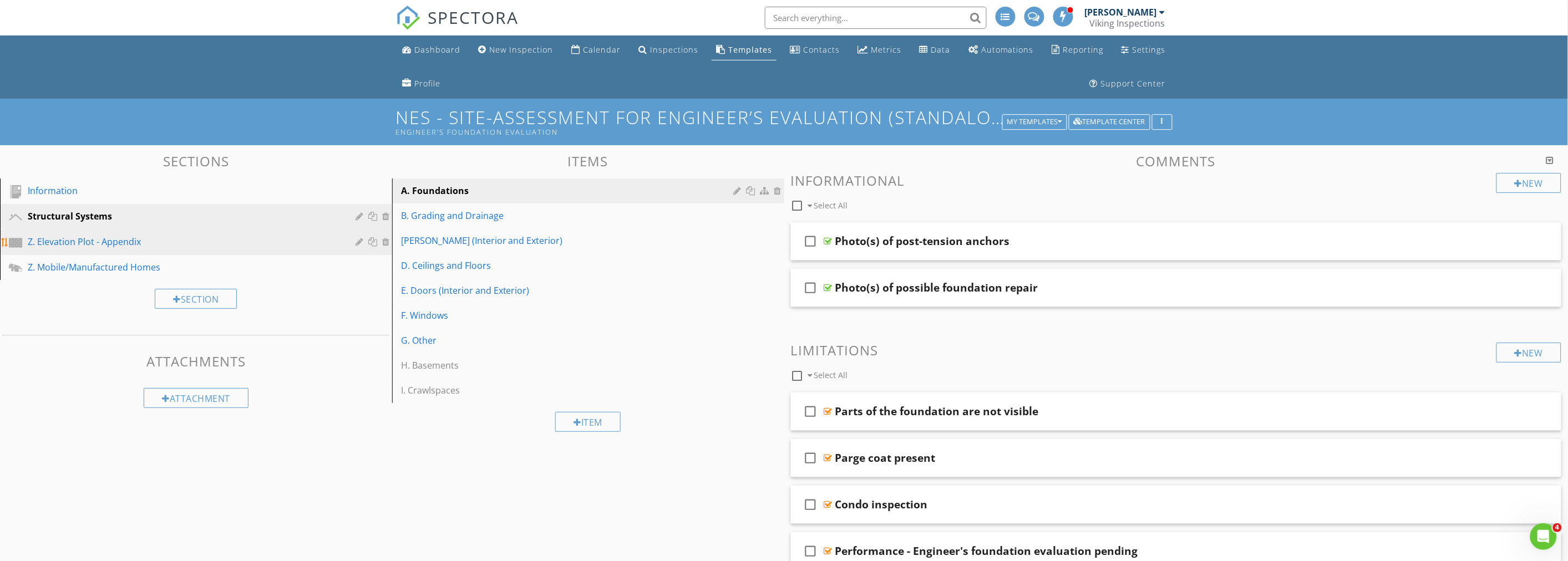
click at [166, 247] on div "Z. Elevation Plot - Appendix" at bounding box center [184, 242] width 312 height 13
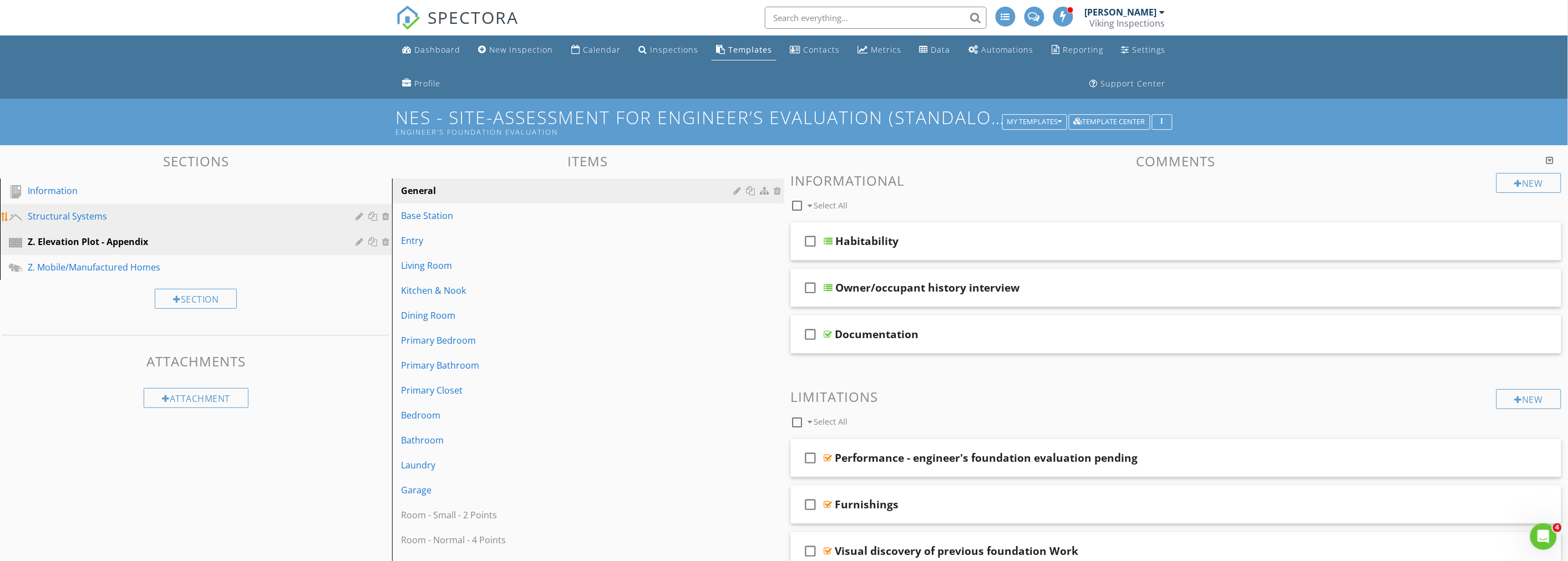
click at [117, 223] on div "Structural Systems" at bounding box center [205, 217] width 353 height 15
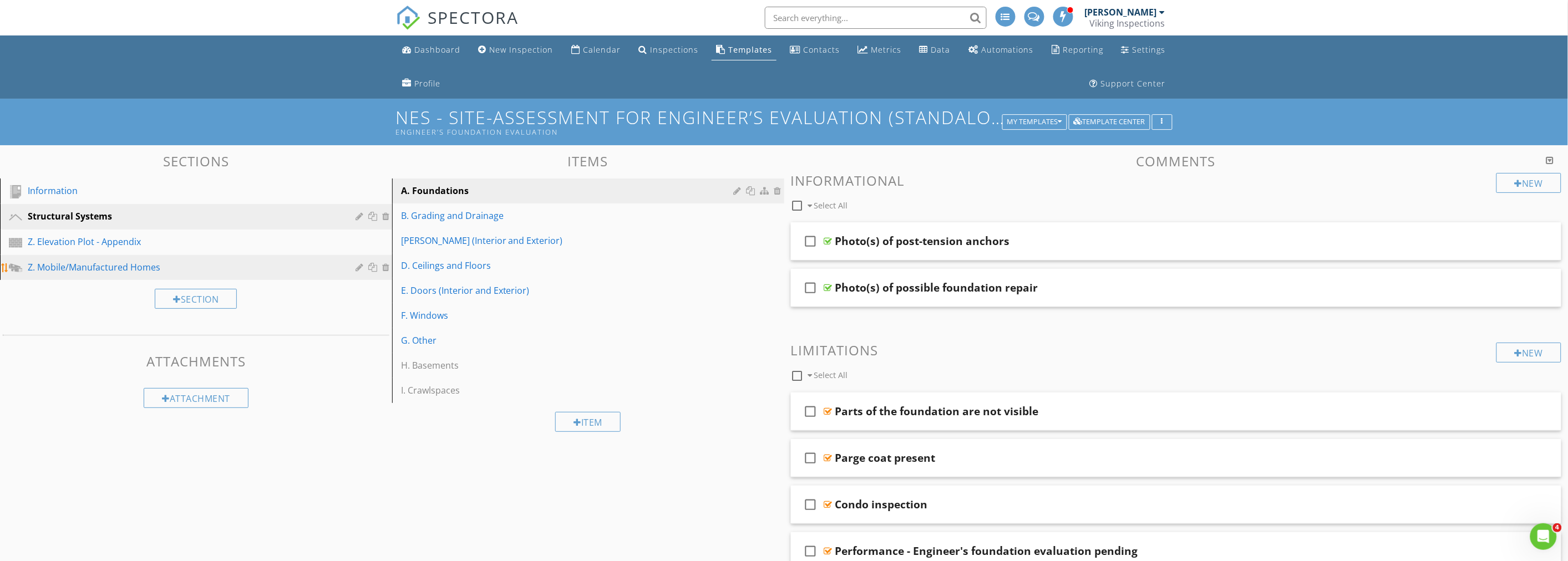
click at [134, 262] on div "Z. Mobile/Manufactured Homes" at bounding box center [184, 267] width 312 height 13
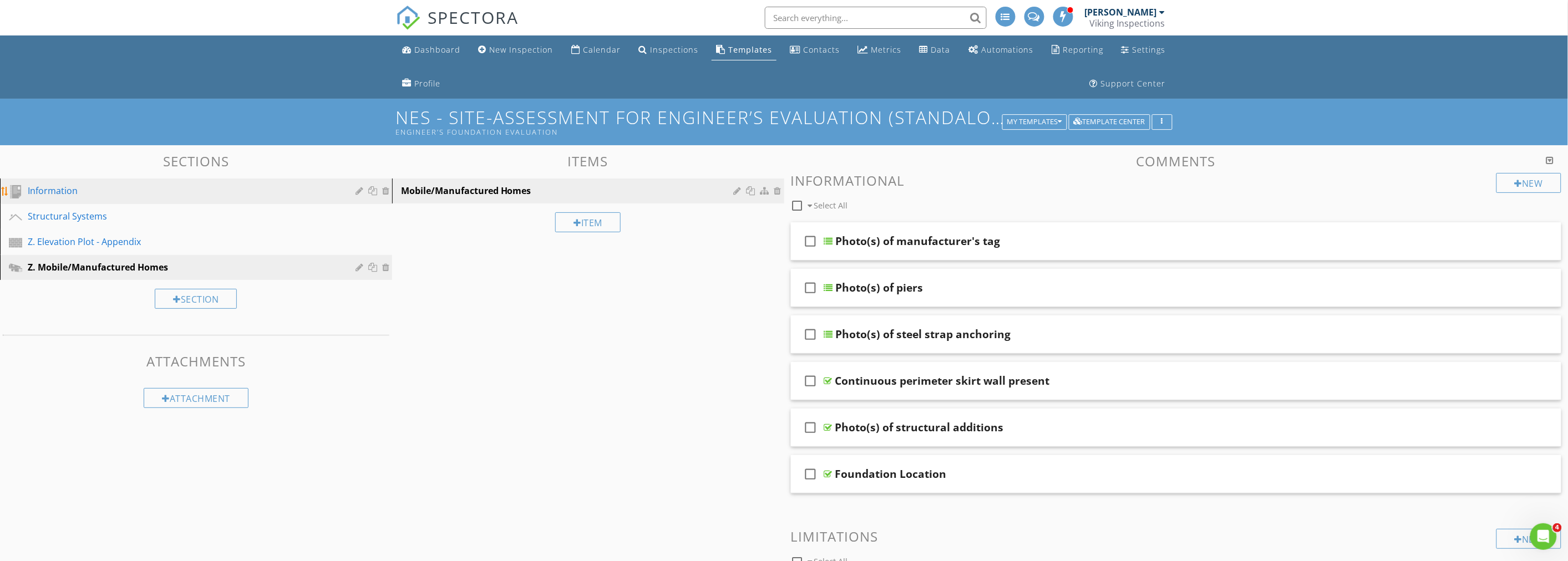
click at [126, 197] on div "Information" at bounding box center [184, 191] width 312 height 13
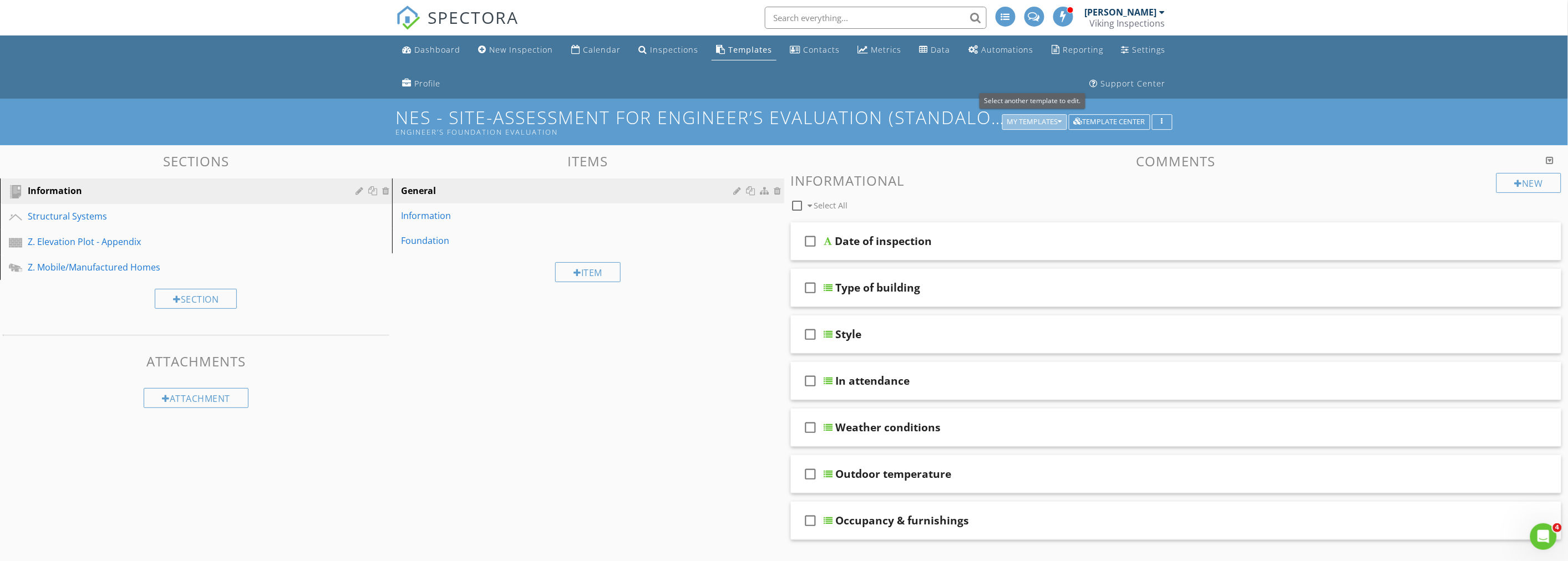
click at [1040, 120] on div "My Templates" at bounding box center [1035, 122] width 55 height 8
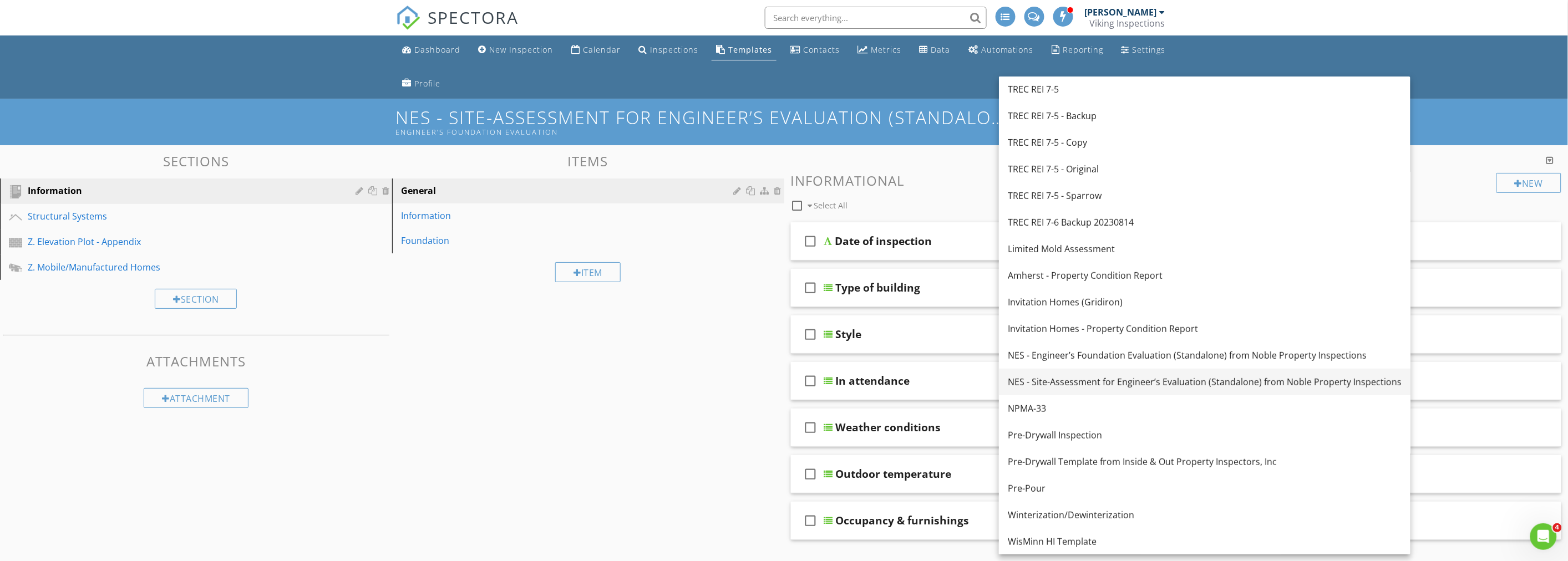
click at [1063, 379] on div "NES - Site-Assessment for Engineer’s Evaluation (Standalone) from Noble Propert…" at bounding box center [1205, 382] width 394 height 13
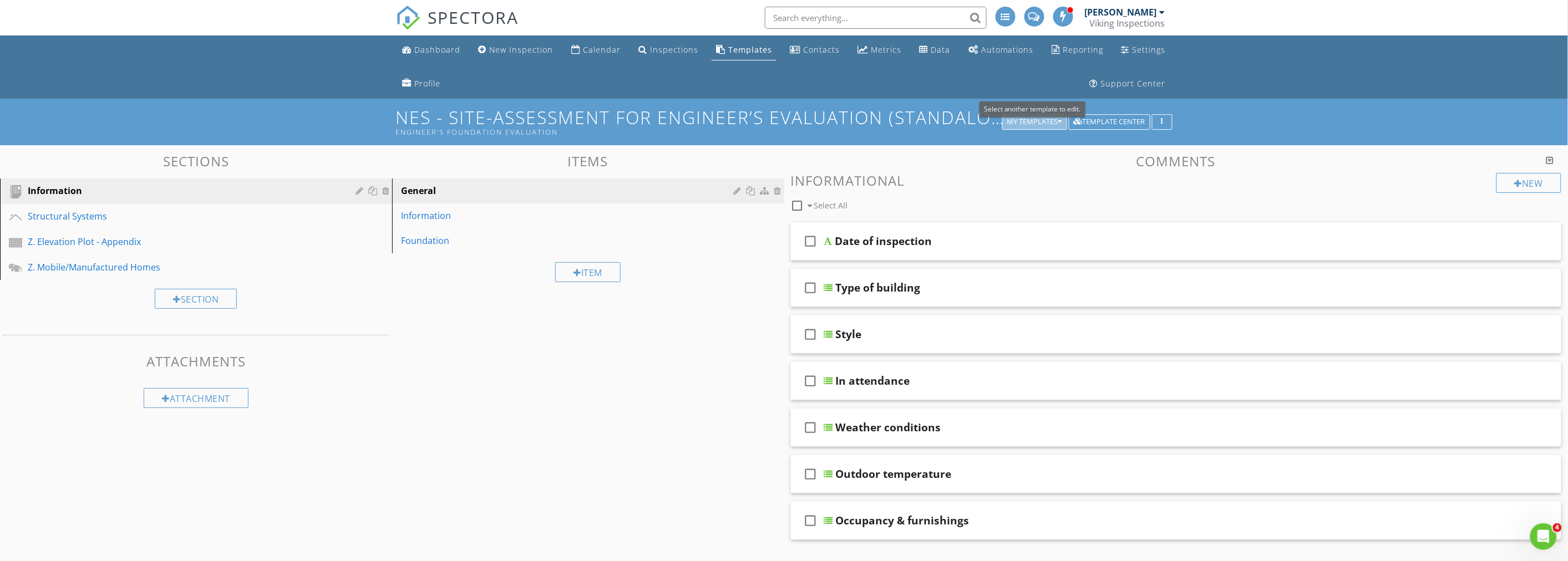
click at [1034, 122] on div "My Templates" at bounding box center [1035, 122] width 55 height 8
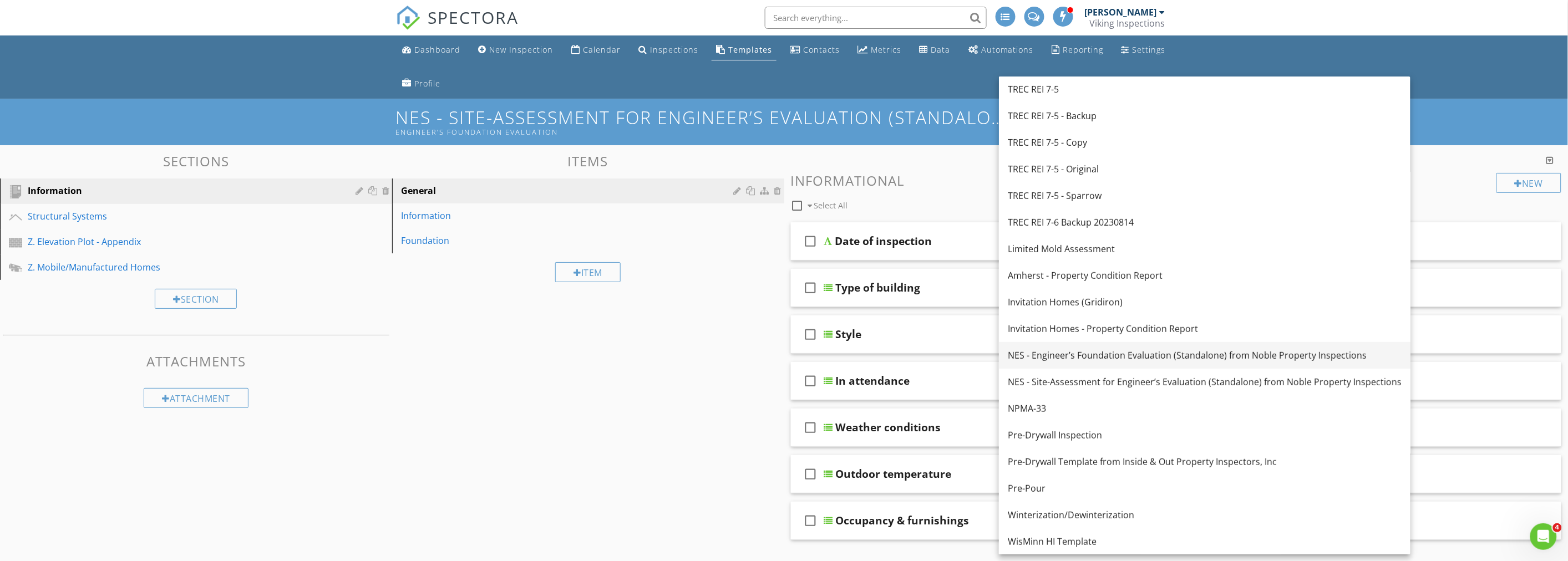
click at [1079, 355] on div "NES - Engineer’s Foundation Evaluation (Standalone) from Noble Property Inspect…" at bounding box center [1205, 355] width 394 height 13
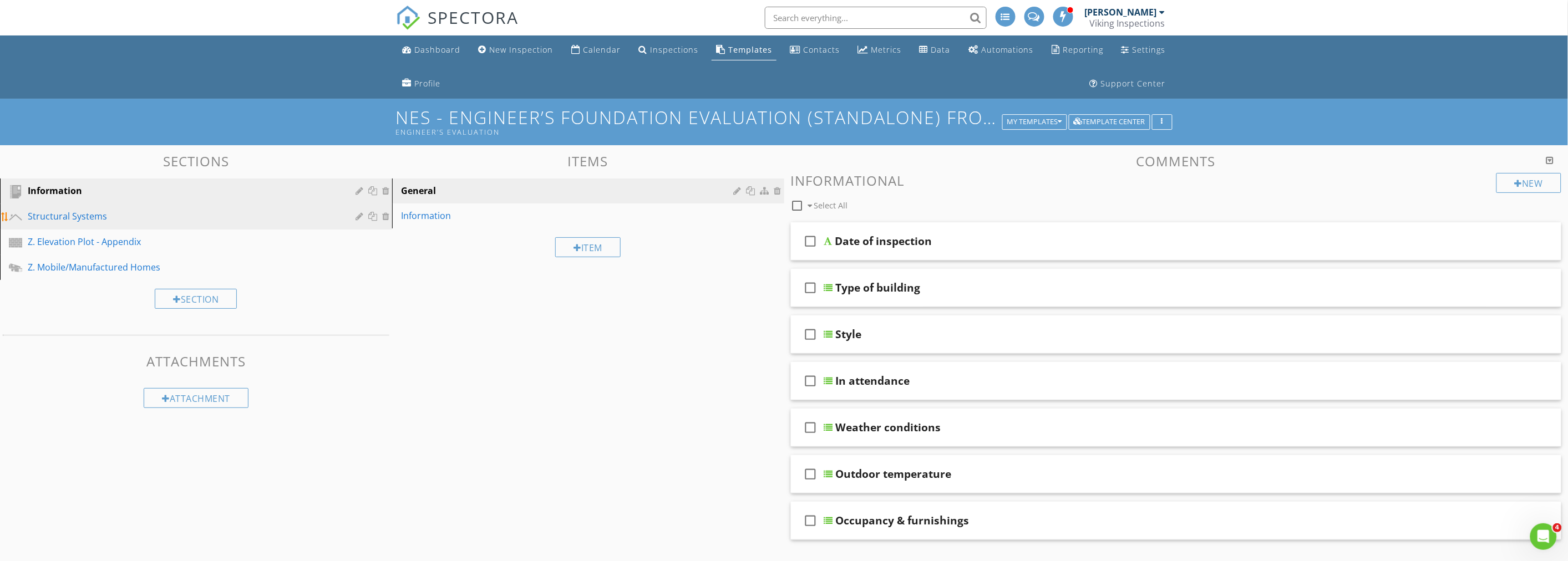
click at [123, 215] on div "Structural Systems" at bounding box center [184, 216] width 312 height 13
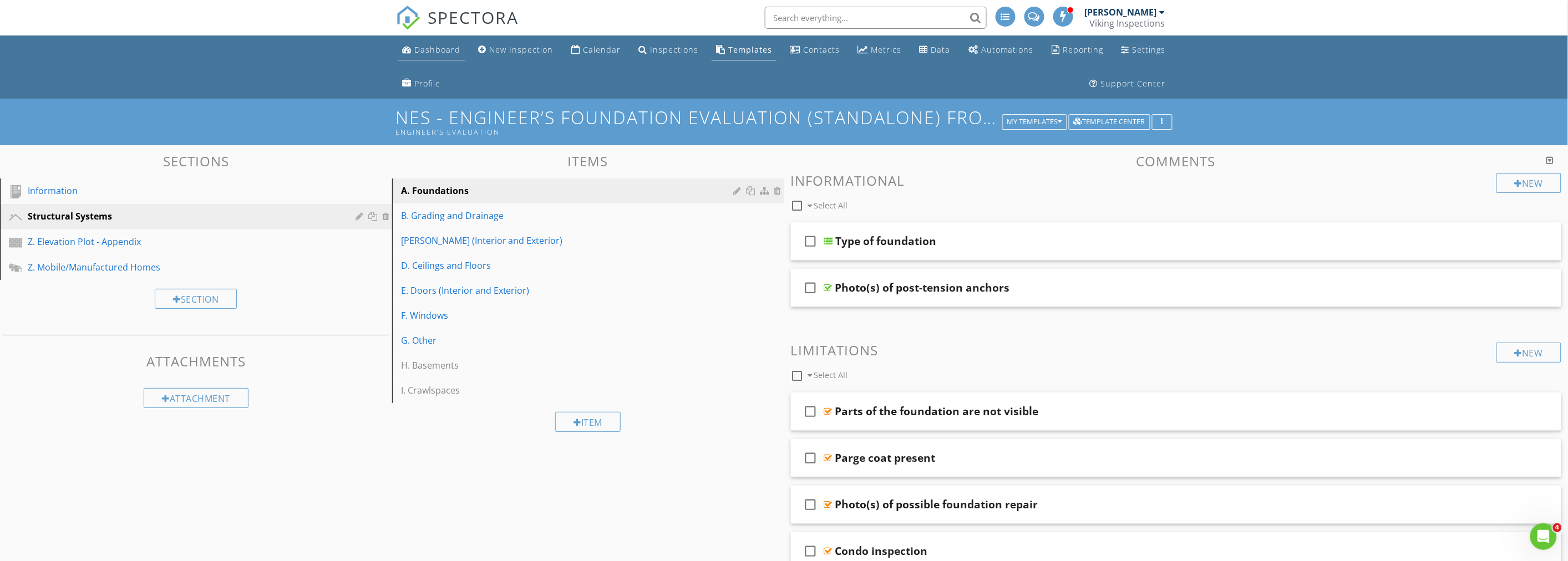
click at [418, 54] on div "Dashboard" at bounding box center [438, 49] width 46 height 10
